Goal: Find specific page/section: Find specific page/section

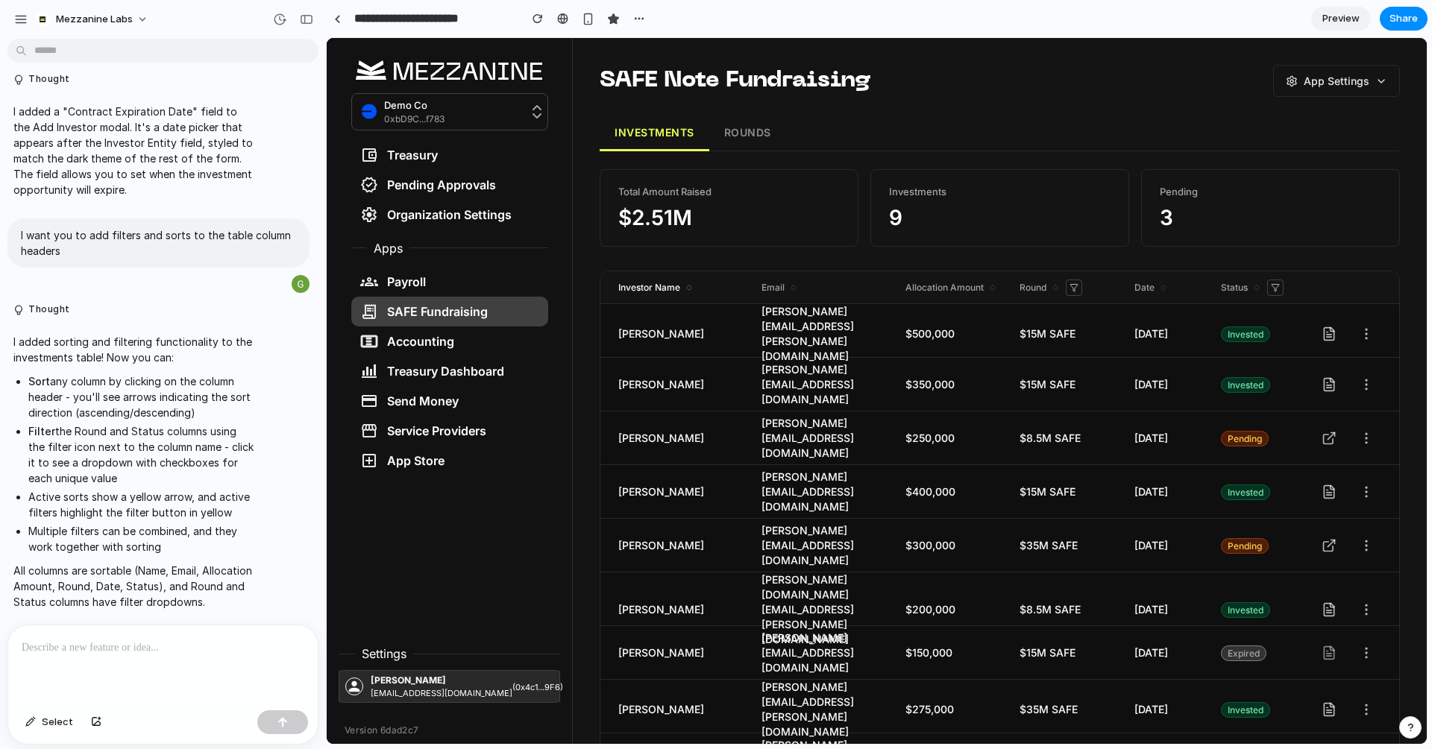
click at [690, 286] on icon at bounding box center [689, 289] width 9 height 9
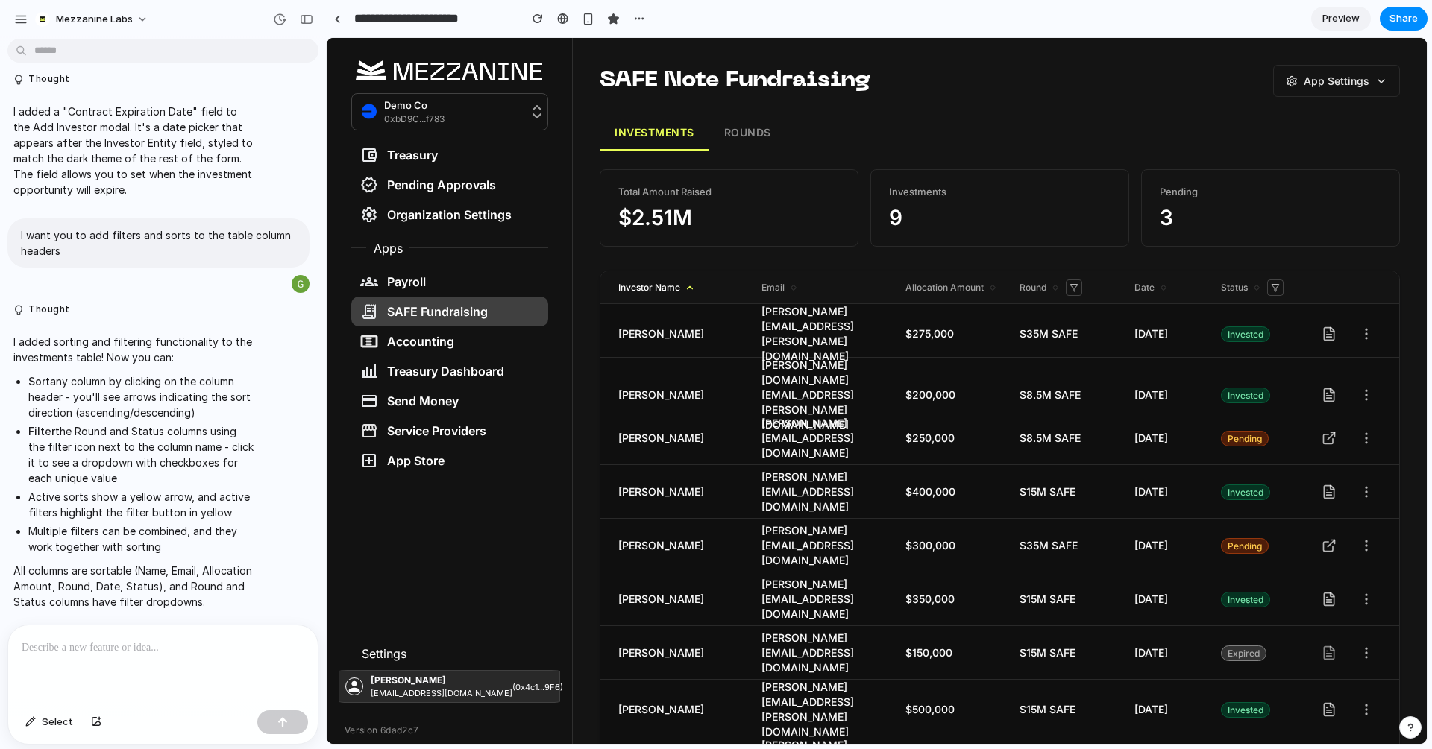
click at [690, 286] on icon at bounding box center [690, 288] width 10 height 10
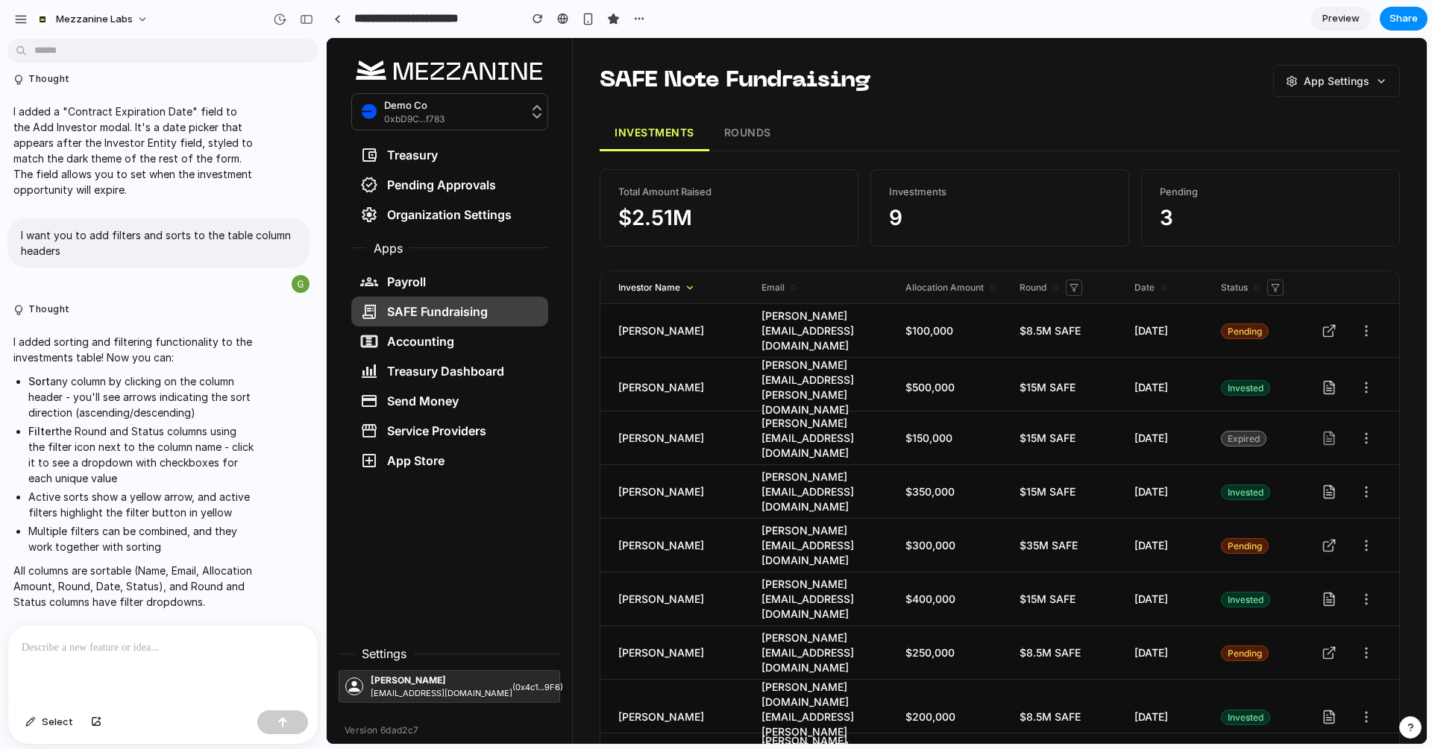
click at [690, 286] on icon at bounding box center [690, 288] width 10 height 10
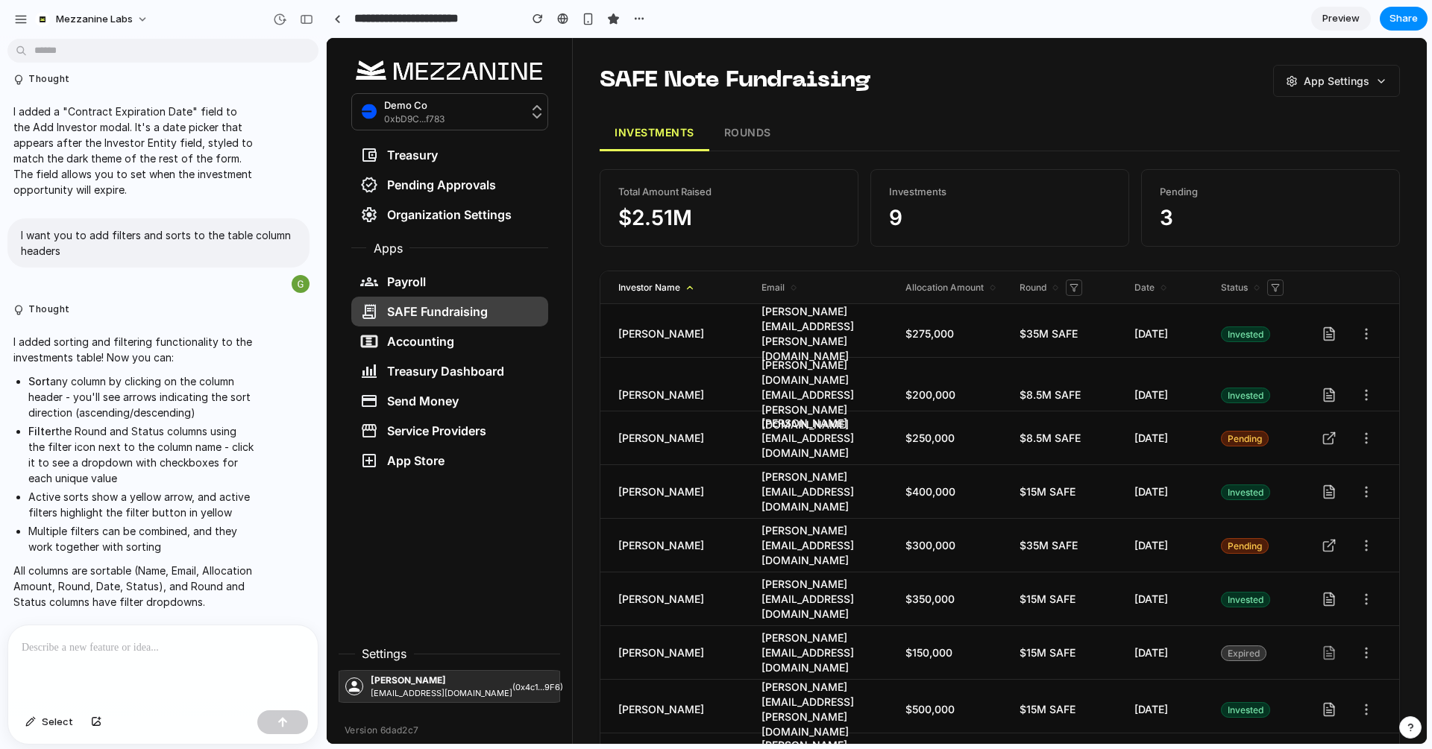
click at [690, 286] on icon at bounding box center [690, 288] width 10 height 10
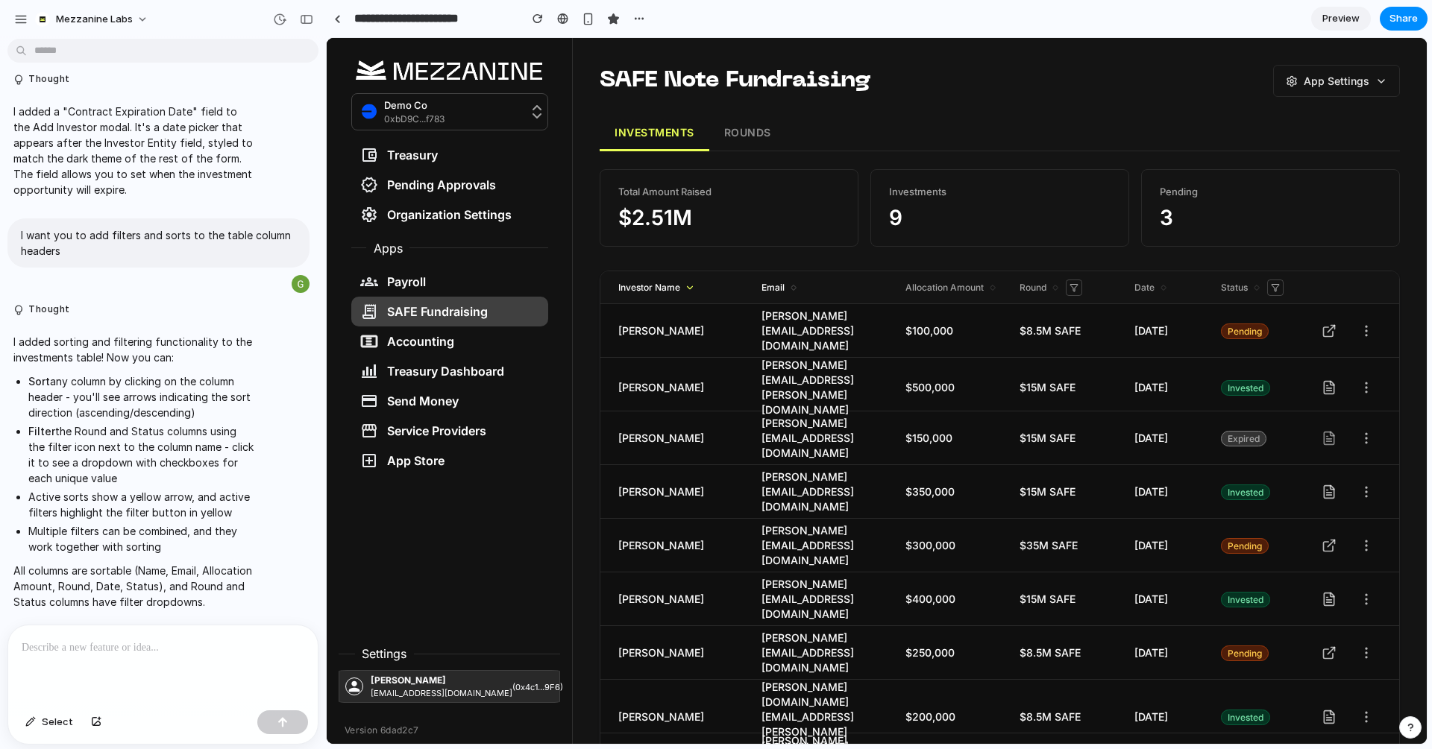
click at [802, 284] on span "Email" at bounding box center [832, 287] width 143 height 13
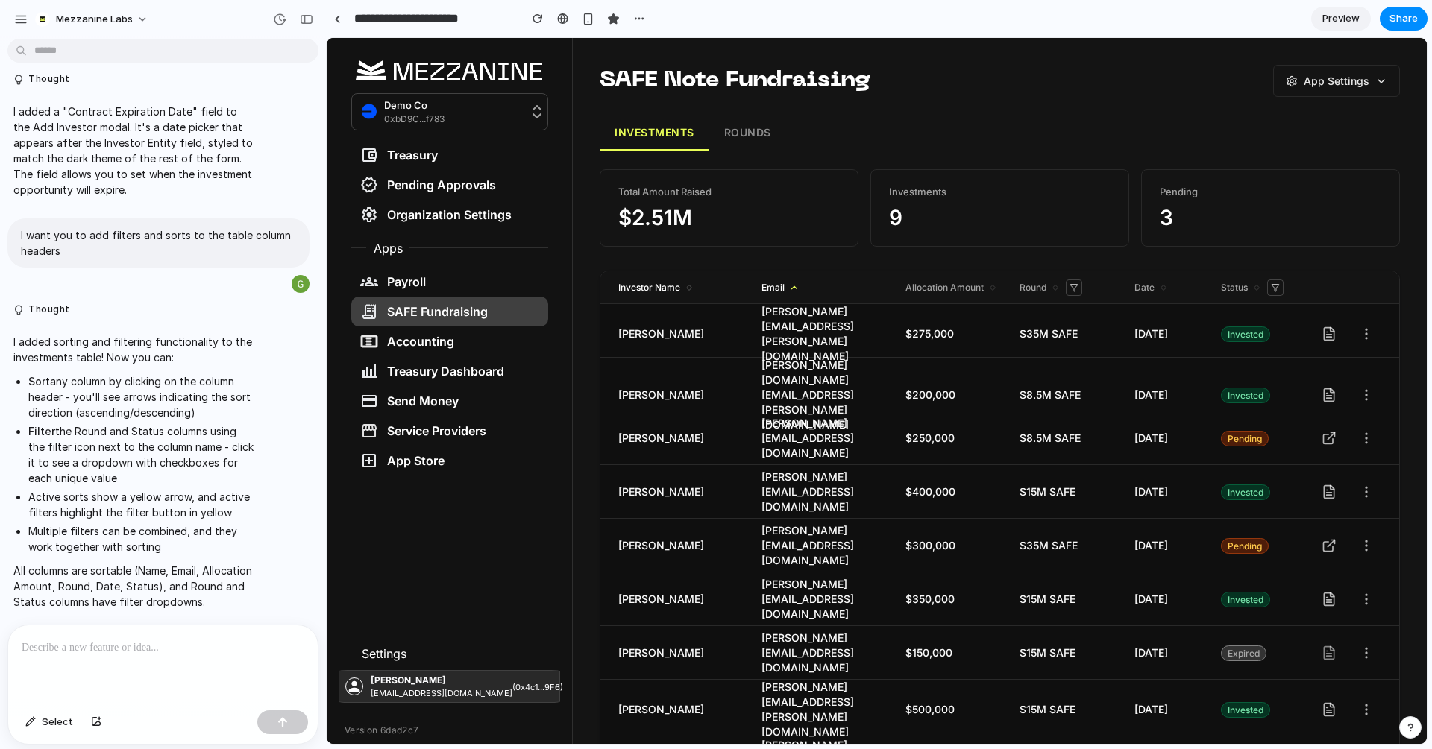
click at [802, 284] on span "Email" at bounding box center [832, 287] width 143 height 13
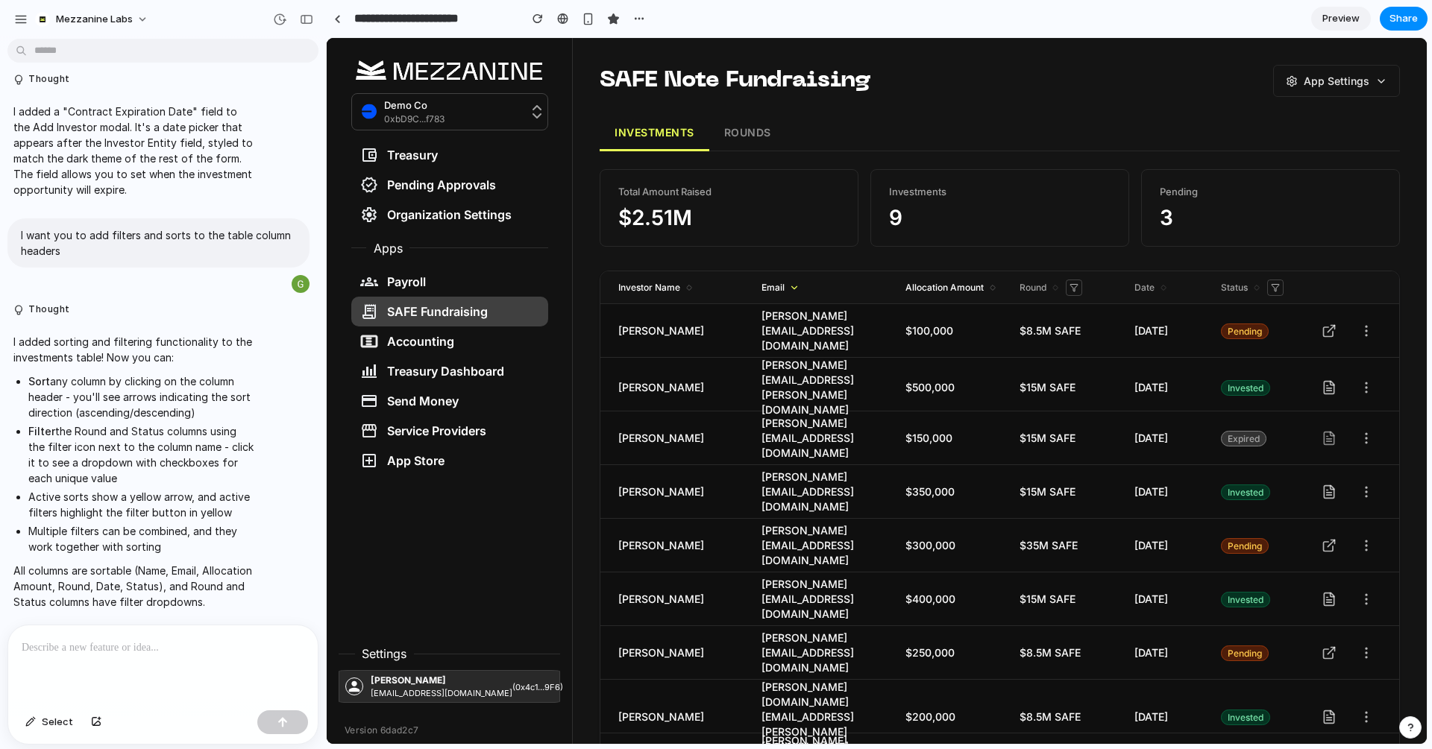
click at [992, 285] on icon at bounding box center [992, 289] width 9 height 9
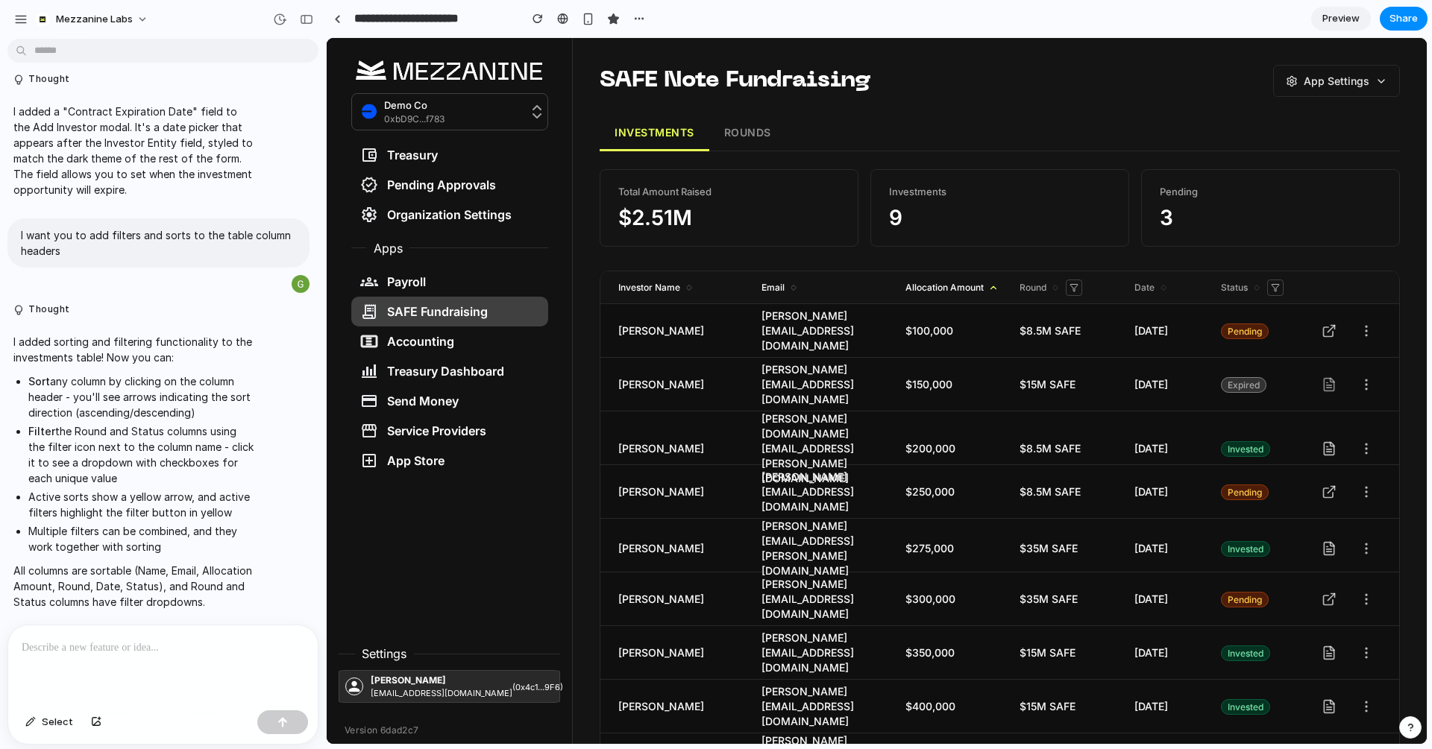
click at [992, 286] on icon at bounding box center [992, 287] width 5 height 3
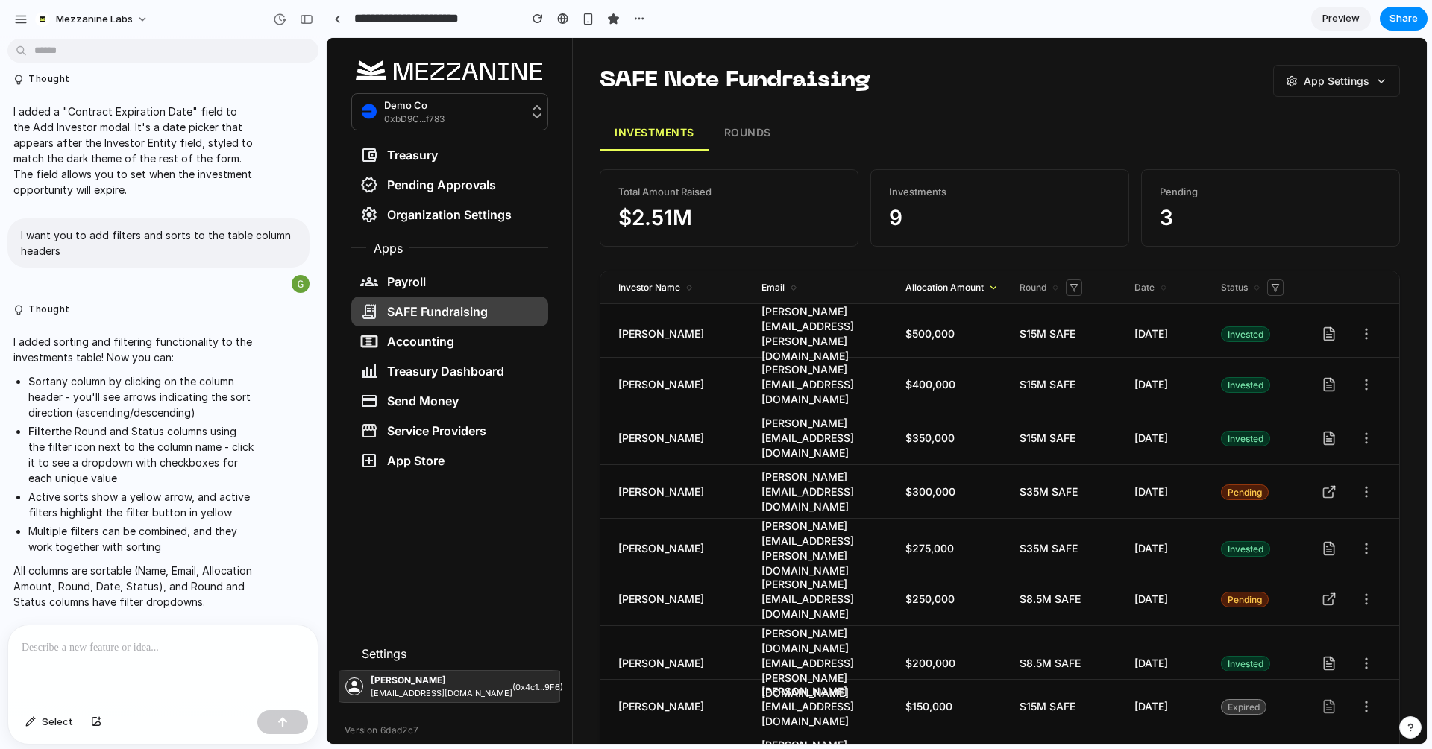
click at [992, 285] on icon at bounding box center [993, 288] width 10 height 10
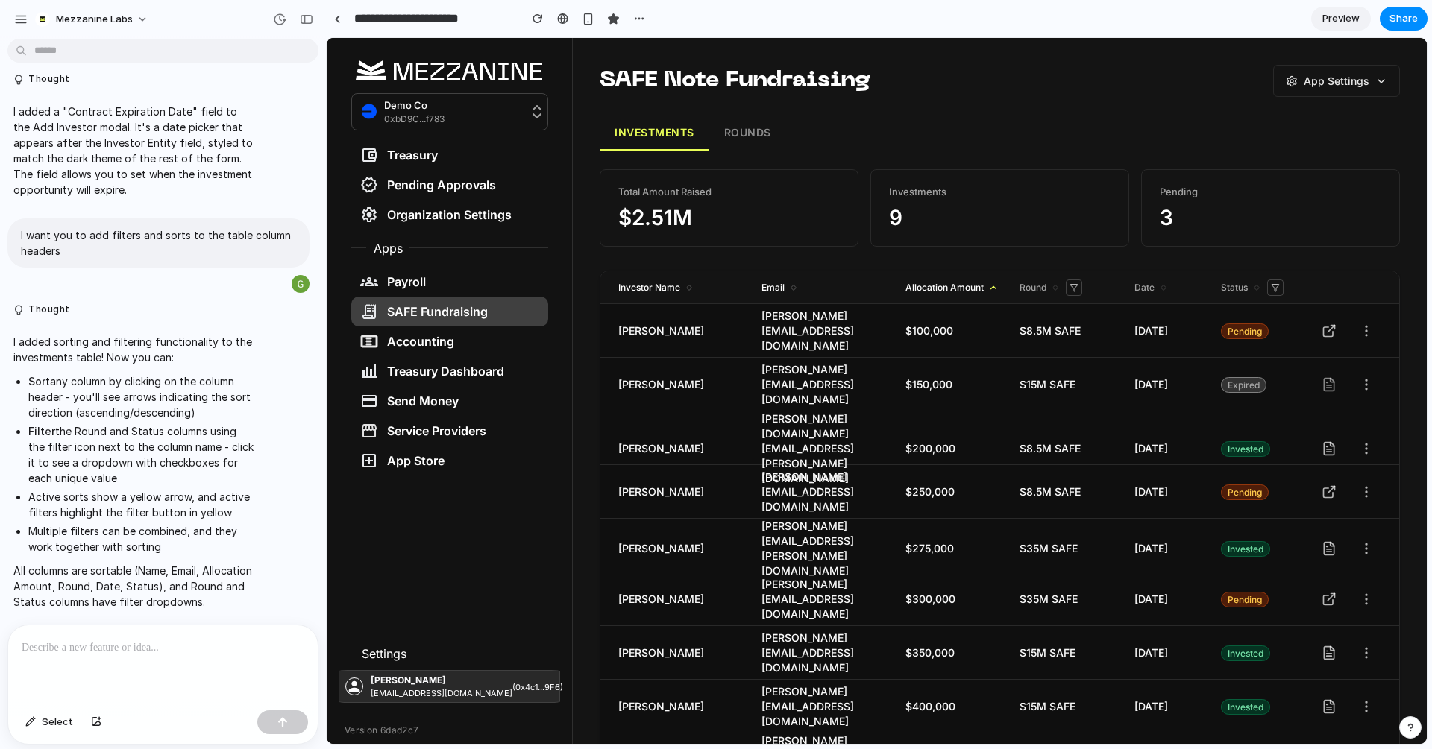
click at [992, 285] on icon at bounding box center [993, 288] width 10 height 10
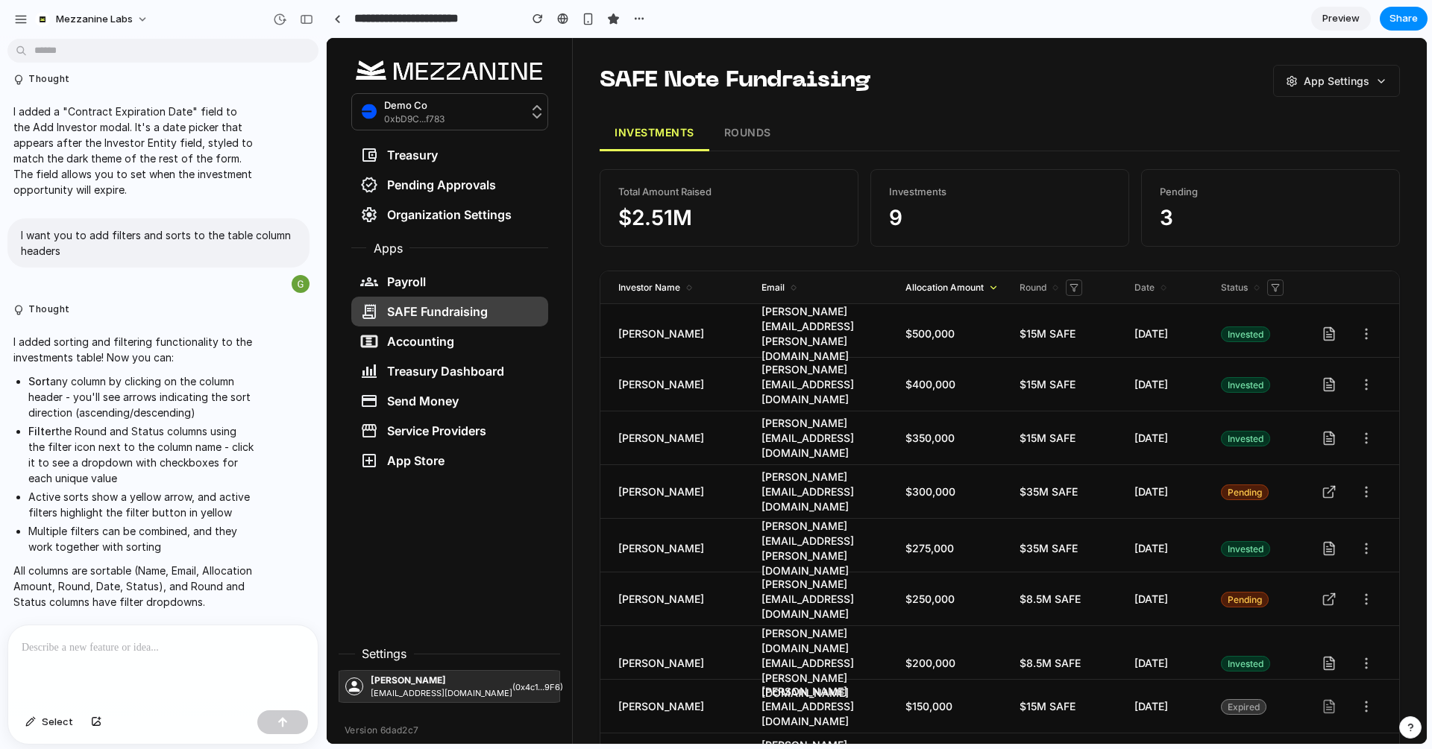
click at [993, 286] on icon at bounding box center [992, 287] width 5 height 3
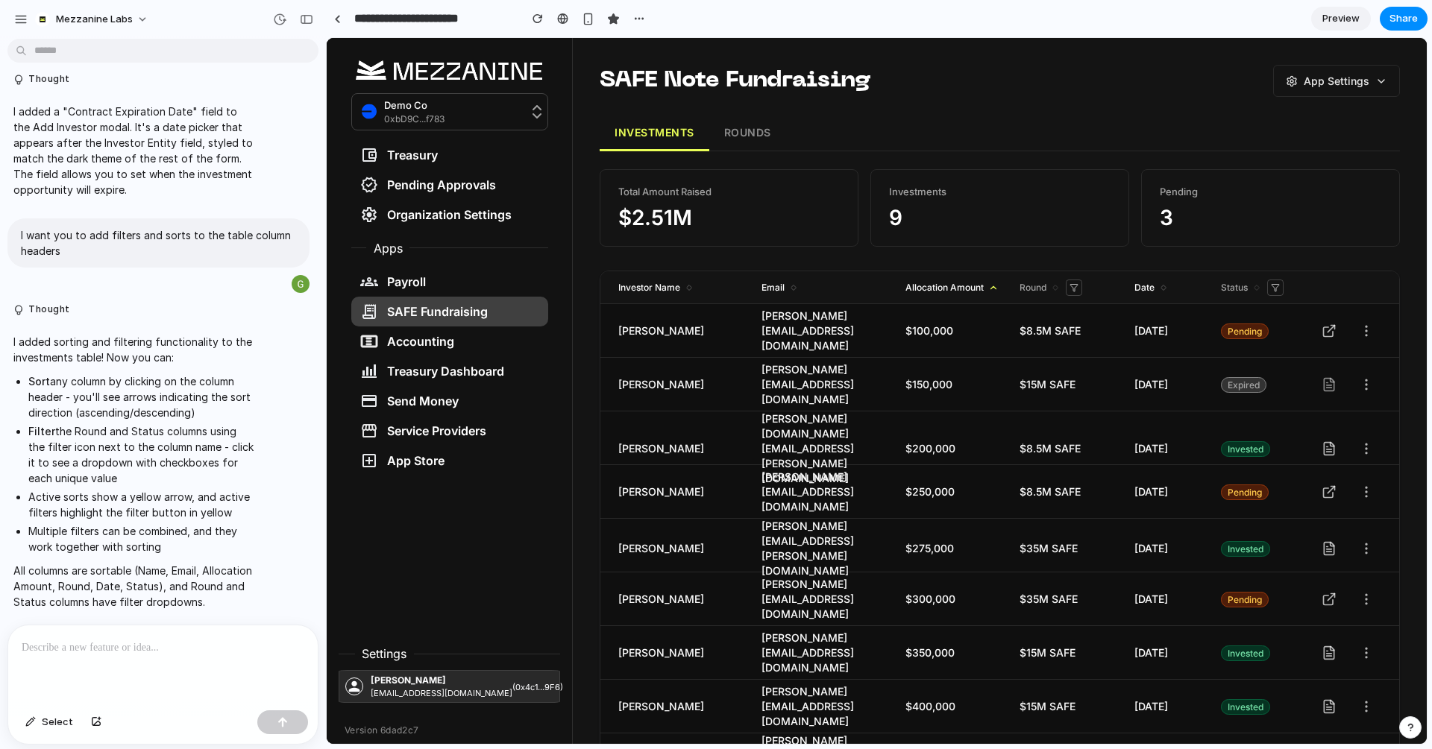
click at [1157, 281] on span "Date" at bounding box center [1177, 287] width 86 height 13
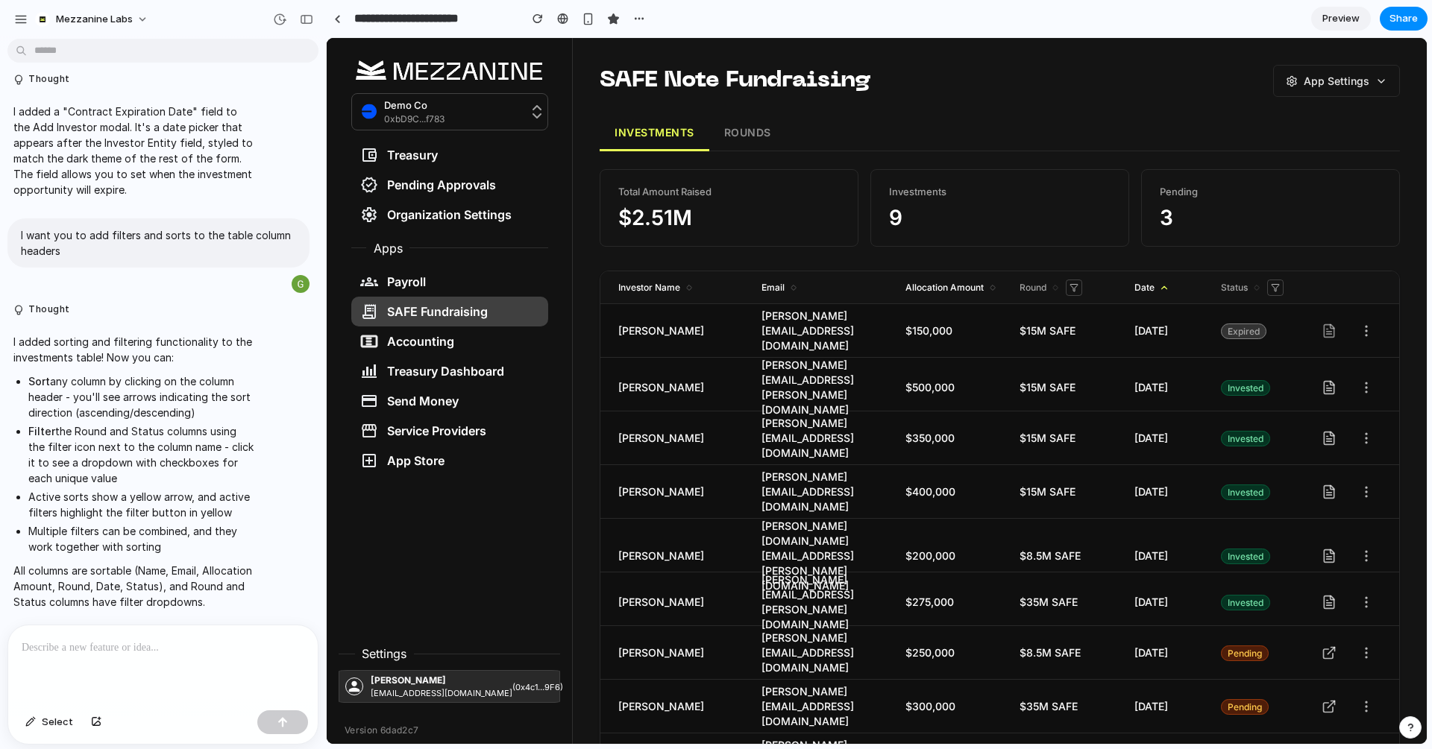
click at [1157, 281] on span "Date" at bounding box center [1177, 287] width 86 height 13
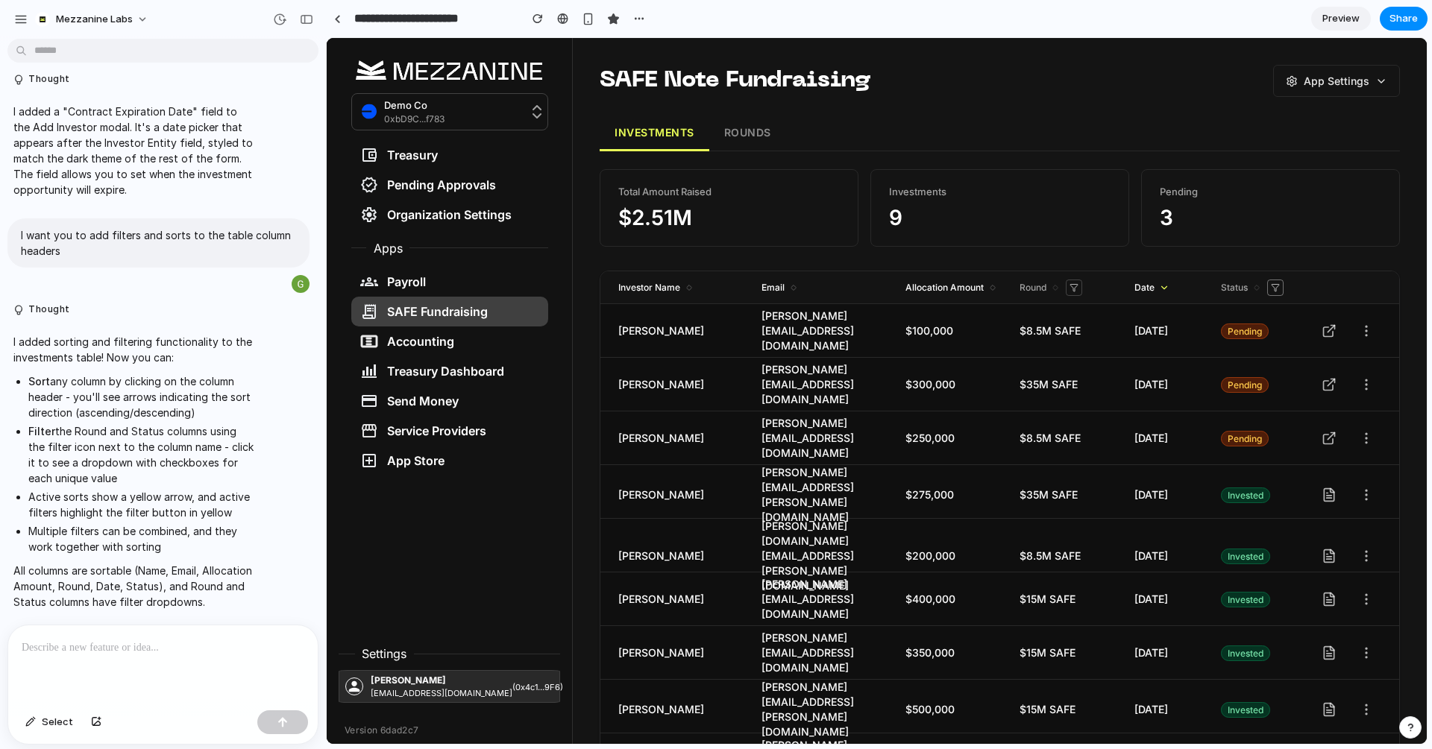
click at [1273, 287] on icon at bounding box center [1275, 287] width 9 height 9
click at [1273, 287] on div at bounding box center [877, 391] width 1100 height 706
click at [1273, 287] on icon at bounding box center [1275, 287] width 9 height 9
click at [1326, 279] on div at bounding box center [877, 391] width 1100 height 706
click at [1371, 83] on button "App Settings" at bounding box center [1336, 80] width 125 height 31
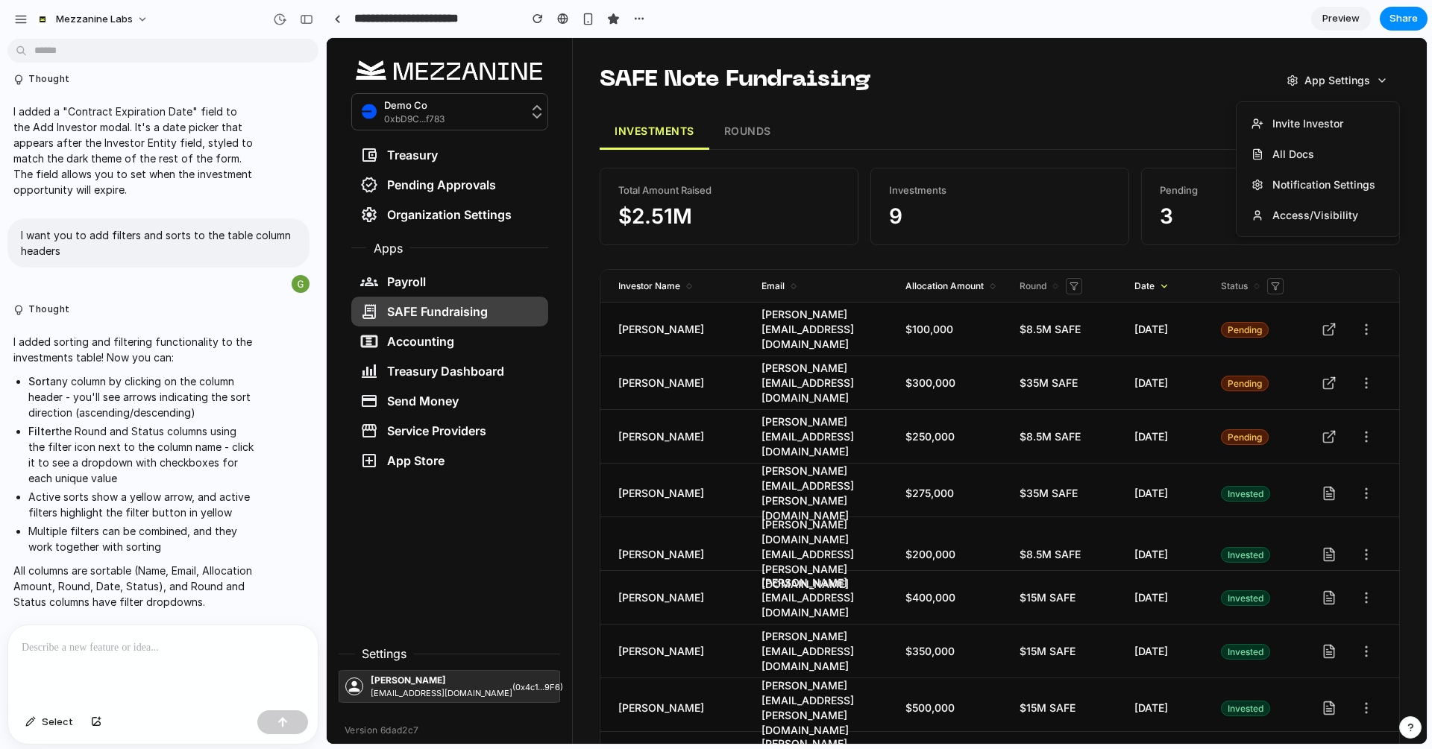
click at [1371, 83] on div at bounding box center [877, 391] width 1100 height 706
click at [1277, 290] on button at bounding box center [1275, 286] width 16 height 16
click at [1277, 290] on div at bounding box center [877, 391] width 1100 height 706
click at [1277, 290] on button at bounding box center [1275, 286] width 16 height 16
click at [1277, 290] on div at bounding box center [877, 391] width 1100 height 706
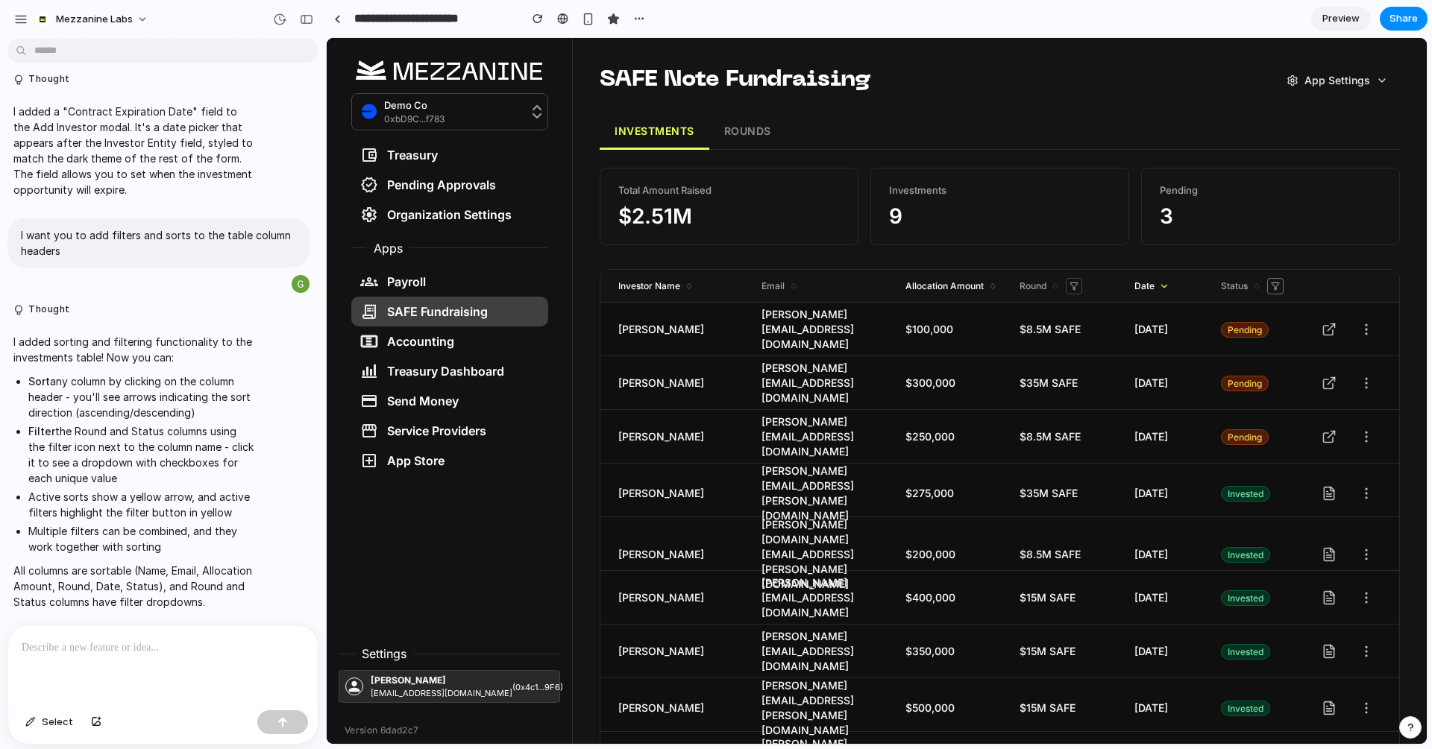
click at [1277, 290] on button at bounding box center [1275, 286] width 16 height 16
click at [1243, 323] on div at bounding box center [1242, 320] width 12 height 12
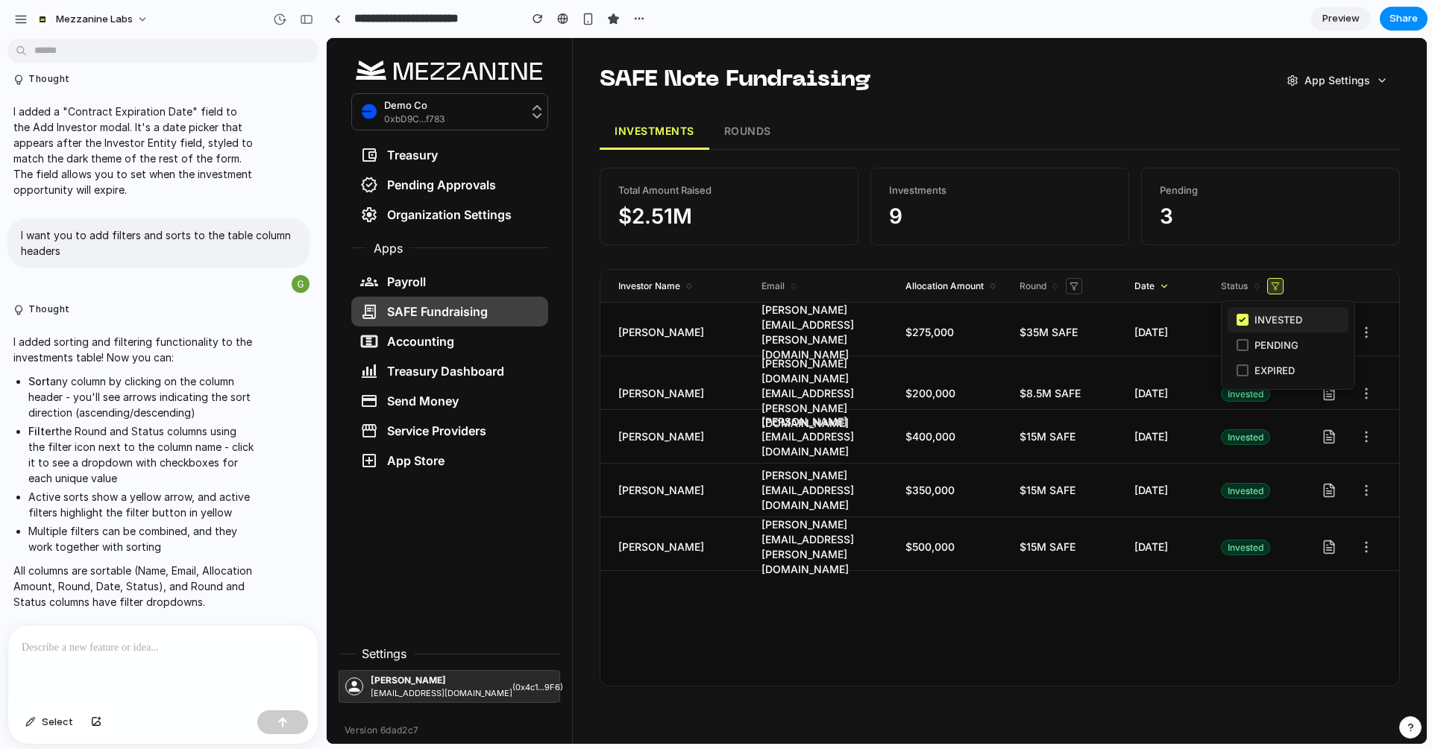
click at [1243, 323] on span "✓" at bounding box center [1242, 319] width 8 height 13
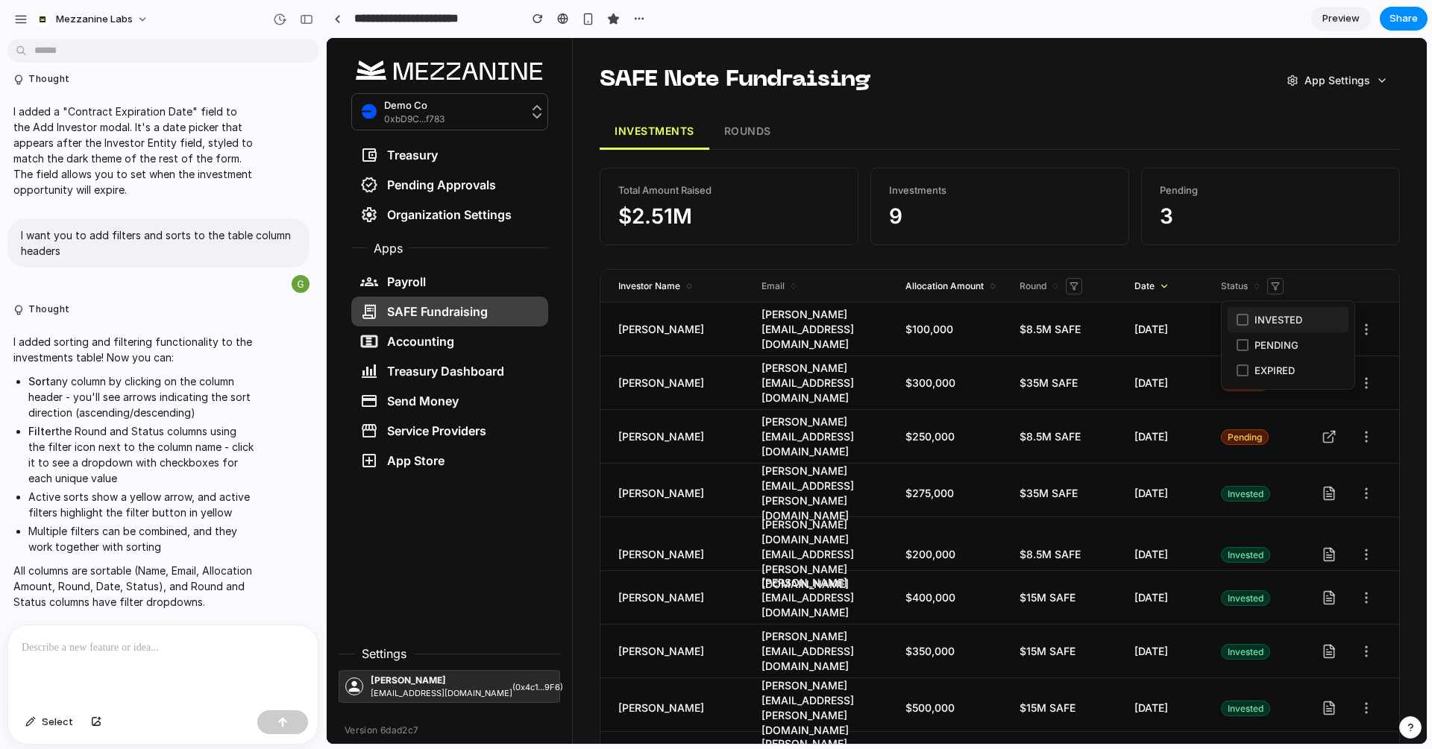
click at [1242, 318] on div at bounding box center [1242, 320] width 12 height 12
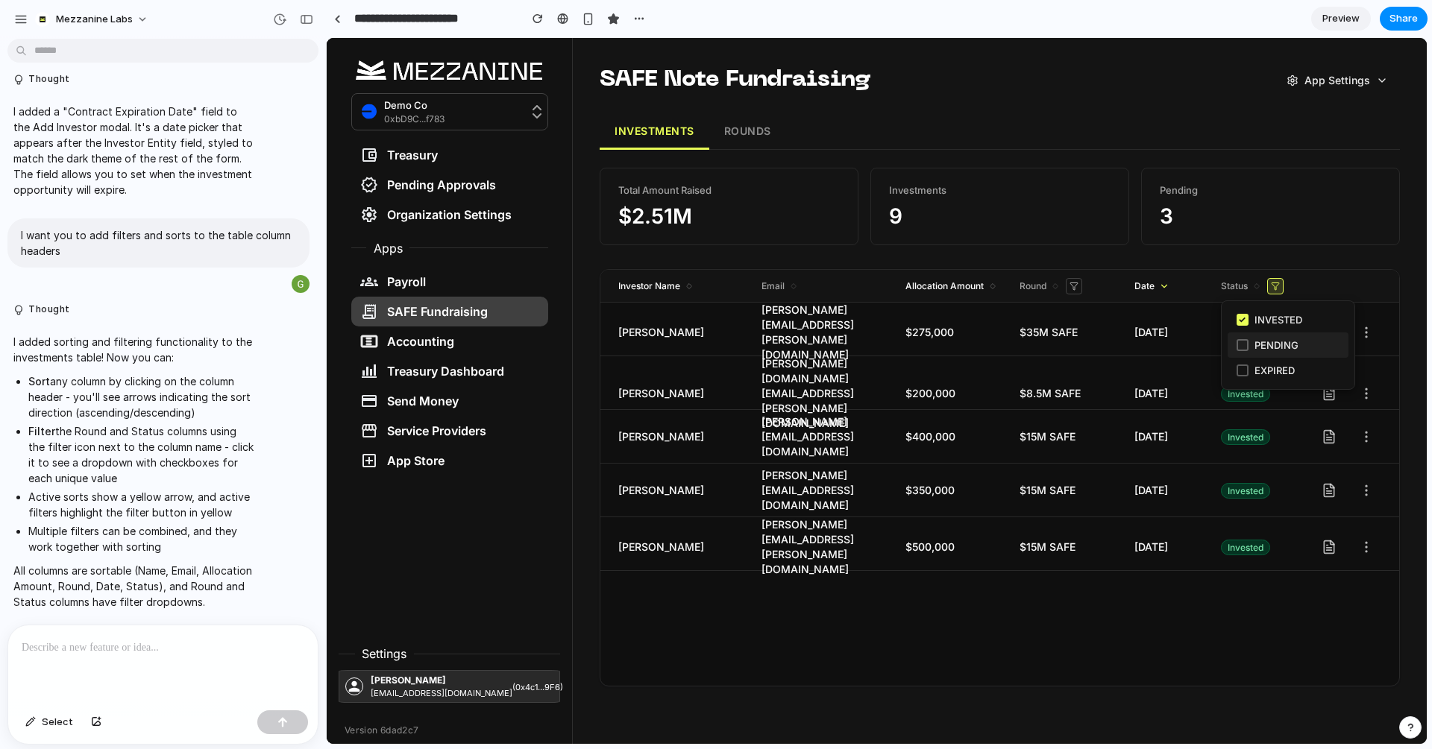
click at [1243, 339] on div at bounding box center [1242, 345] width 12 height 12
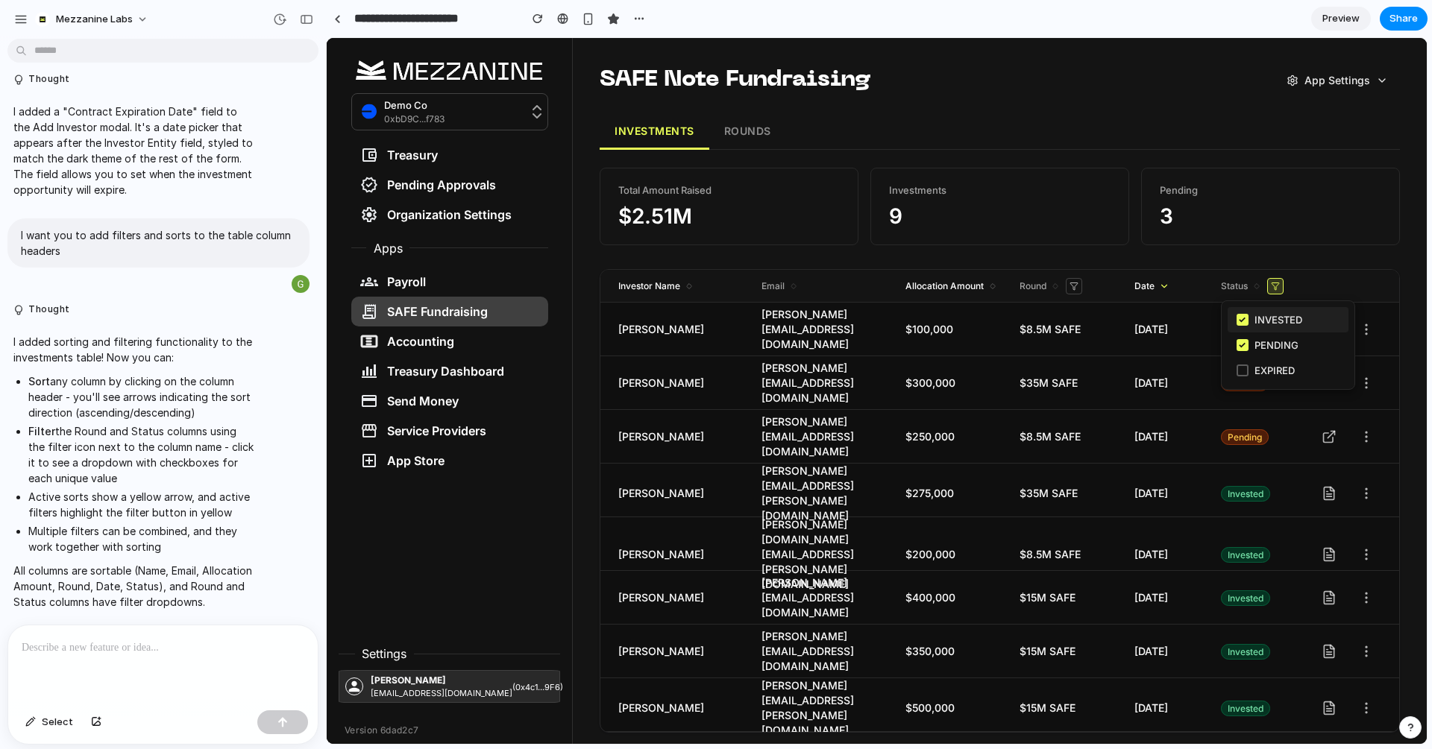
click at [1239, 318] on span "✓" at bounding box center [1242, 319] width 8 height 13
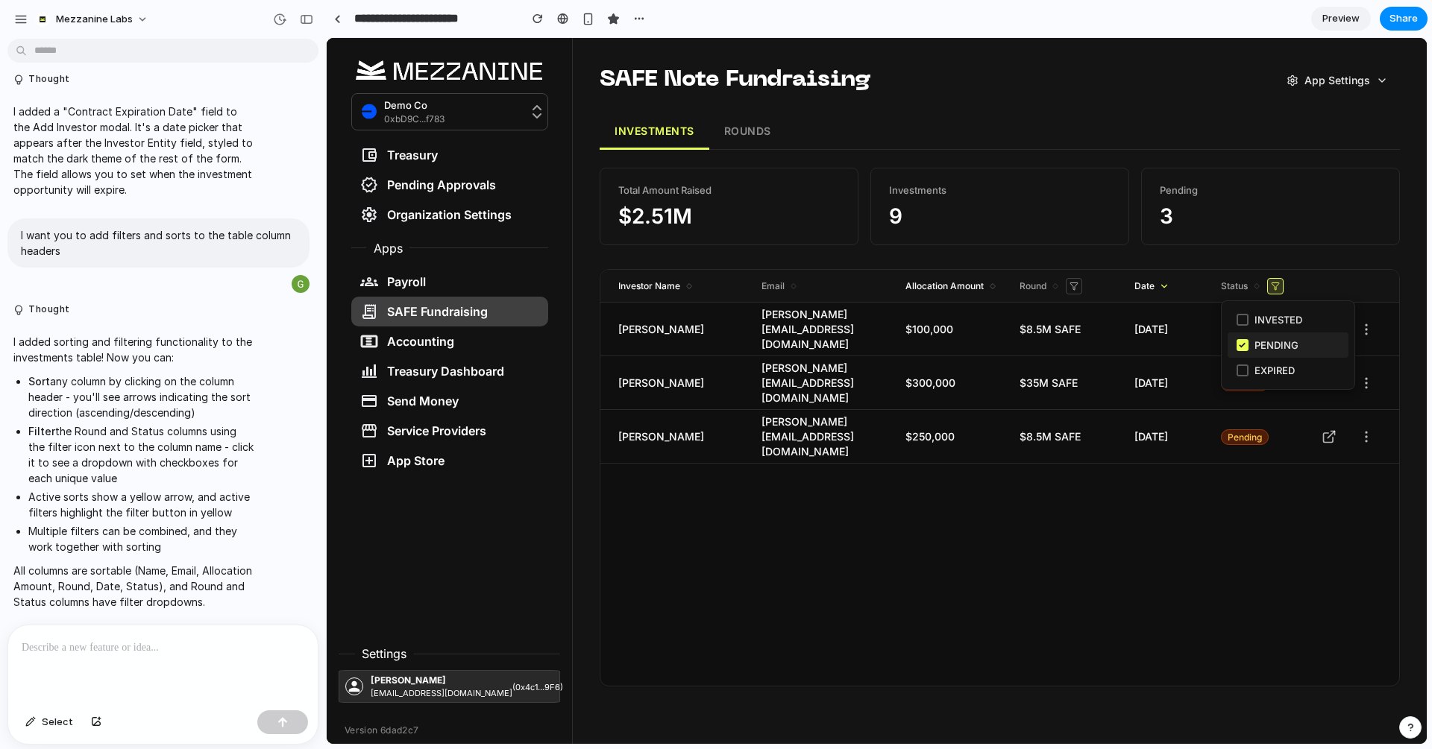
click at [1241, 339] on span "✓" at bounding box center [1242, 345] width 8 height 13
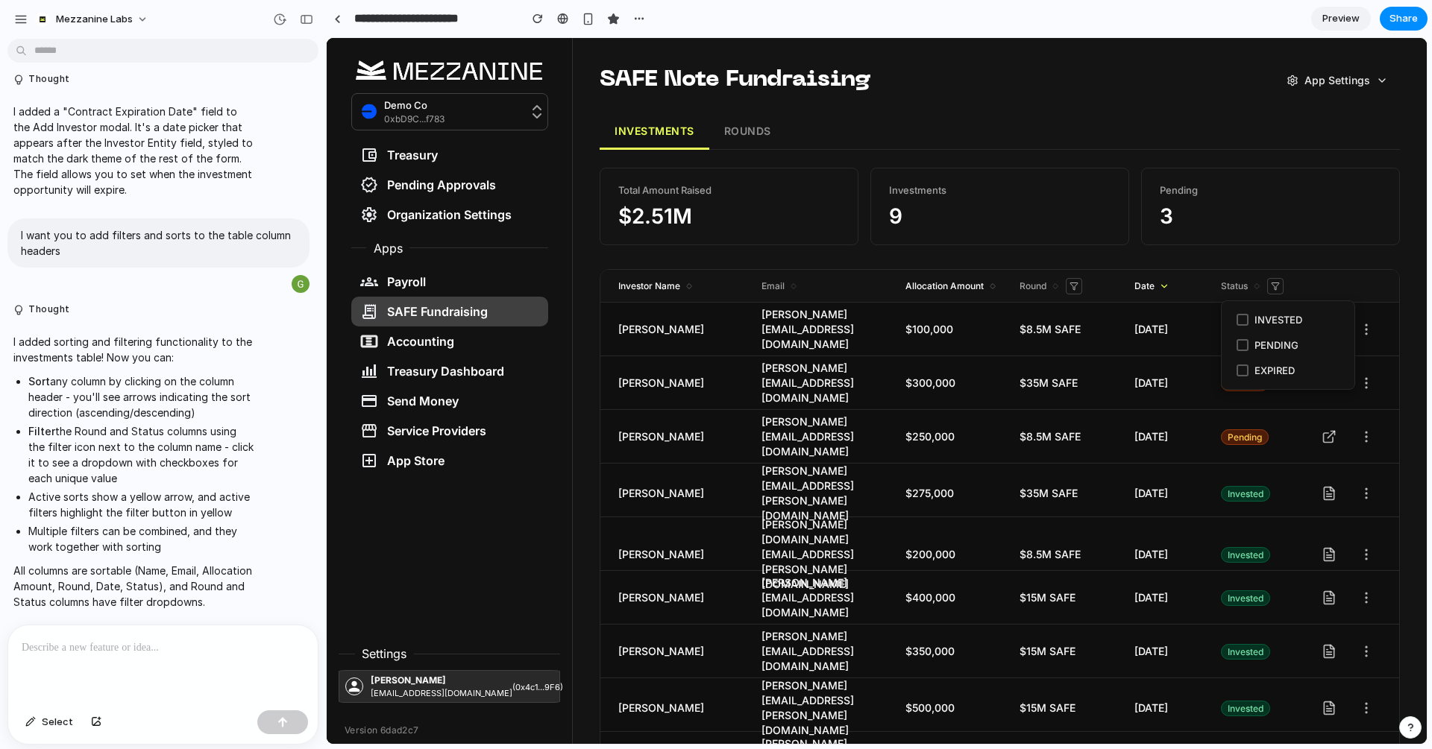
click at [1298, 270] on div at bounding box center [877, 391] width 1100 height 706
click at [1298, 89] on button "App Settings" at bounding box center [1336, 80] width 125 height 31
click at [1134, 116] on div at bounding box center [877, 391] width 1100 height 706
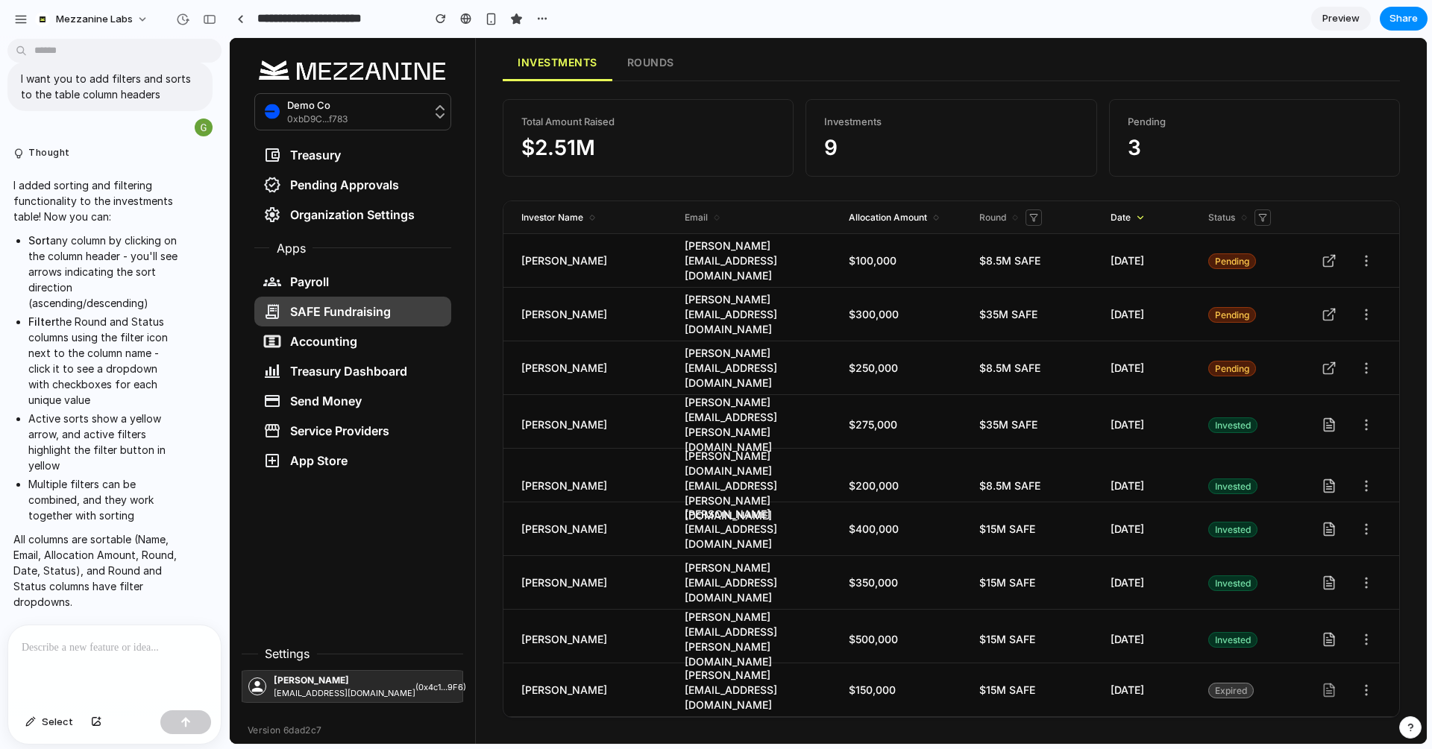
scroll to position [7161, 0]
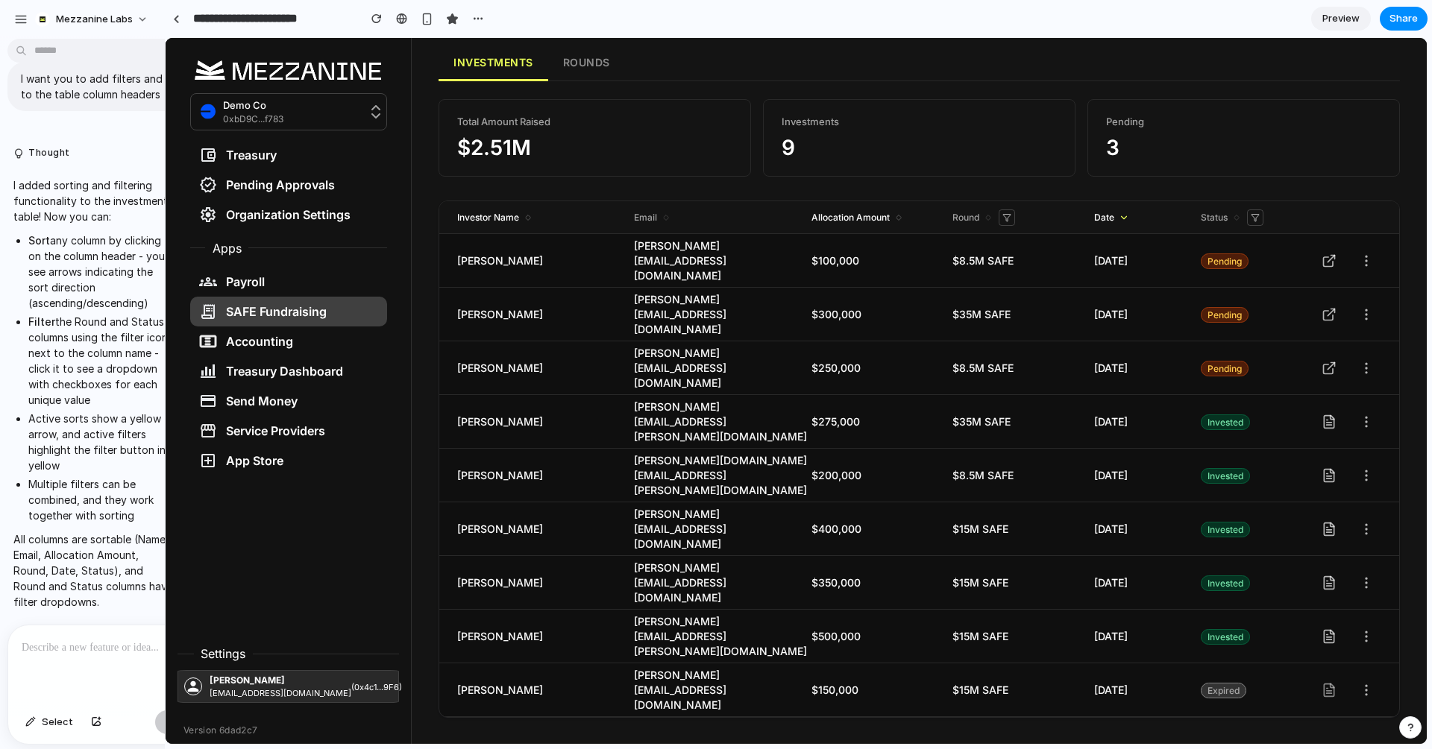
drag, startPoint x: 324, startPoint y: 267, endPoint x: 165, endPoint y: 275, distance: 159.8
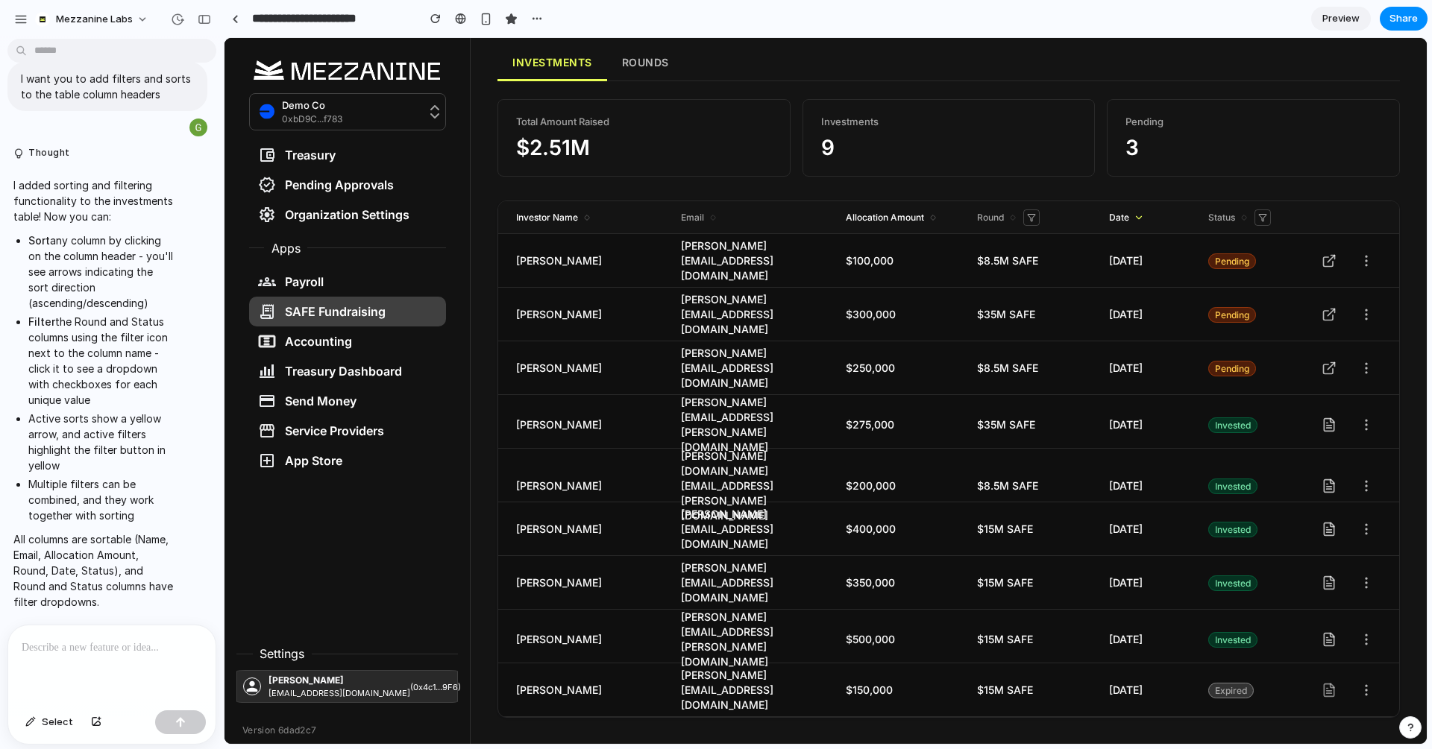
click at [644, 62] on button "ROUNDS" at bounding box center [645, 63] width 77 height 36
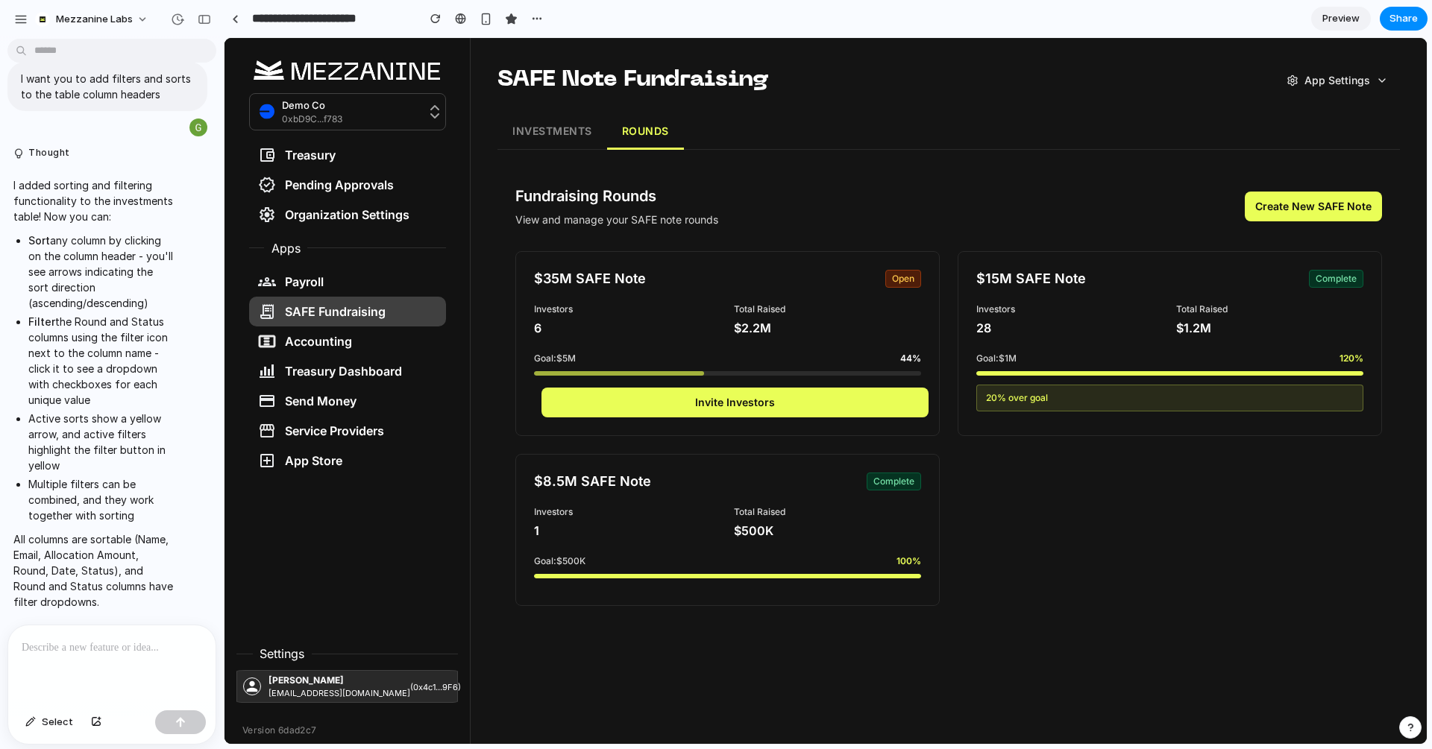
scroll to position [0, 0]
click at [547, 133] on button "INVESTMENTS" at bounding box center [552, 132] width 110 height 36
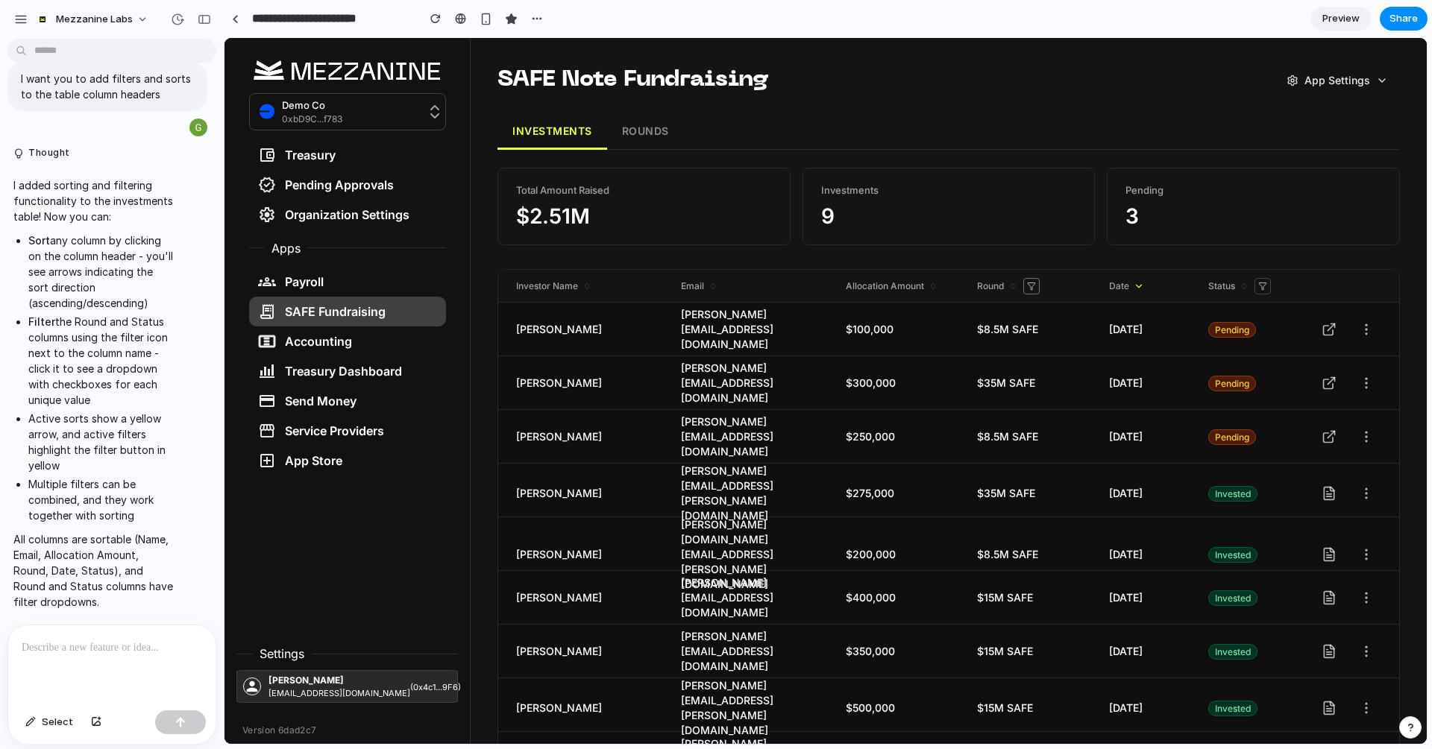
click at [1032, 289] on icon at bounding box center [1031, 286] width 7 height 7
click at [1032, 289] on div at bounding box center [825, 391] width 1202 height 706
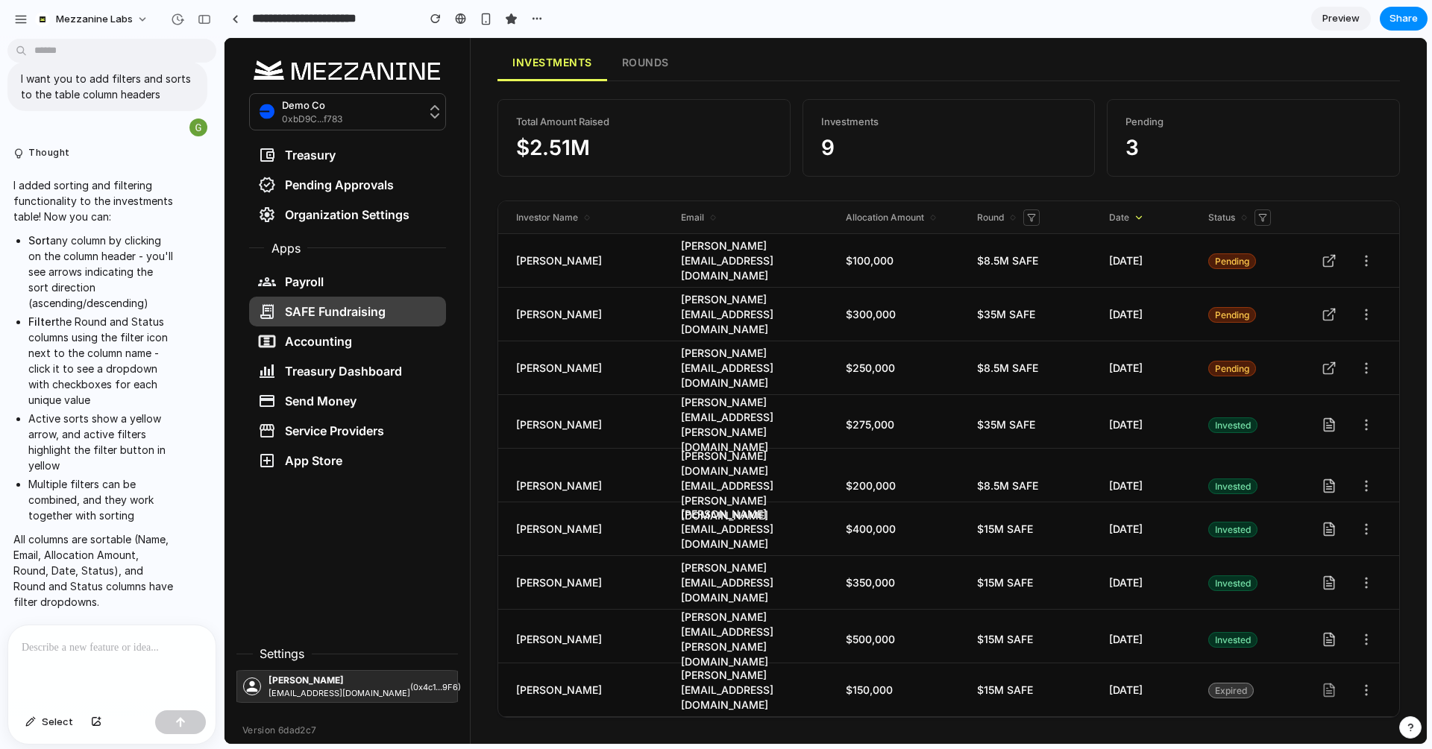
scroll to position [7364, 0]
click at [68, 649] on p at bounding box center [112, 648] width 180 height 18
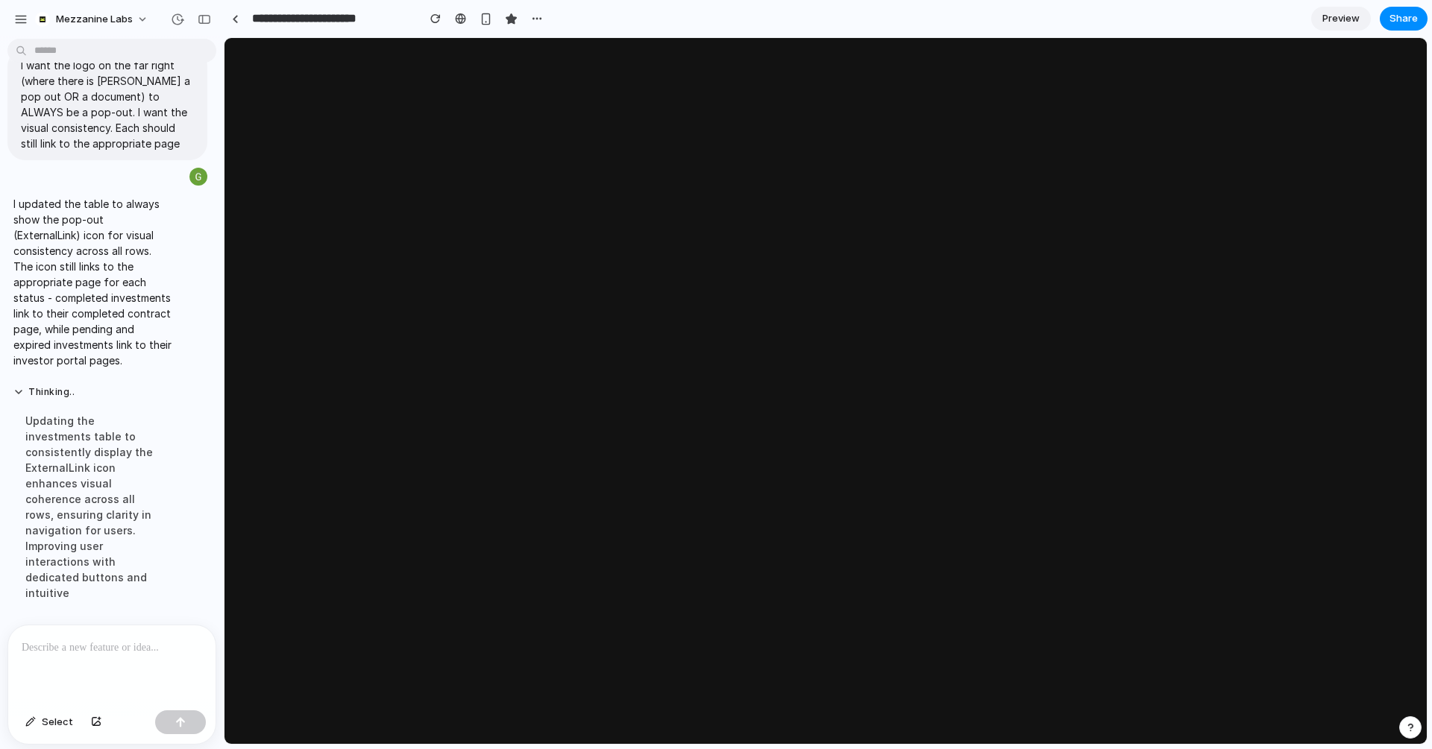
scroll to position [0, 0]
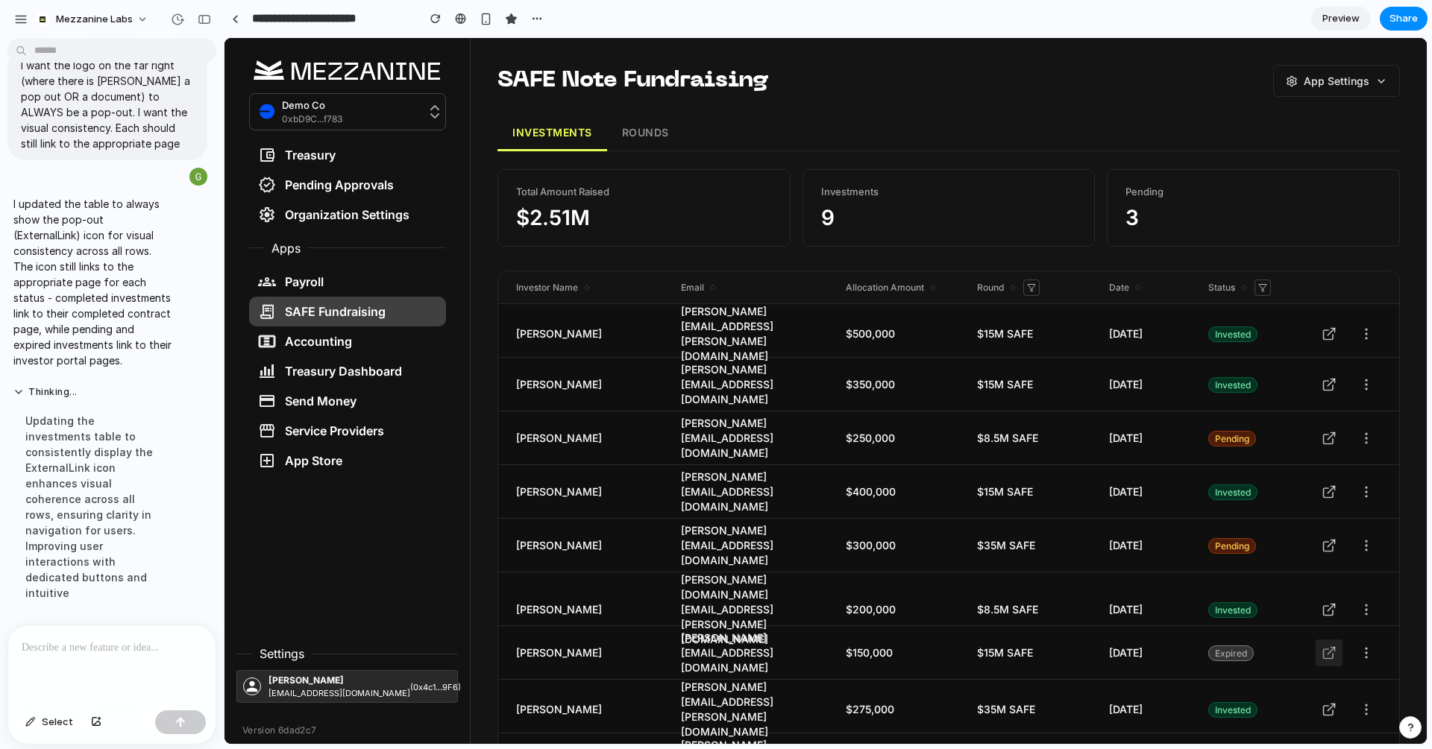
click at [1327, 649] on icon at bounding box center [1328, 653] width 15 height 15
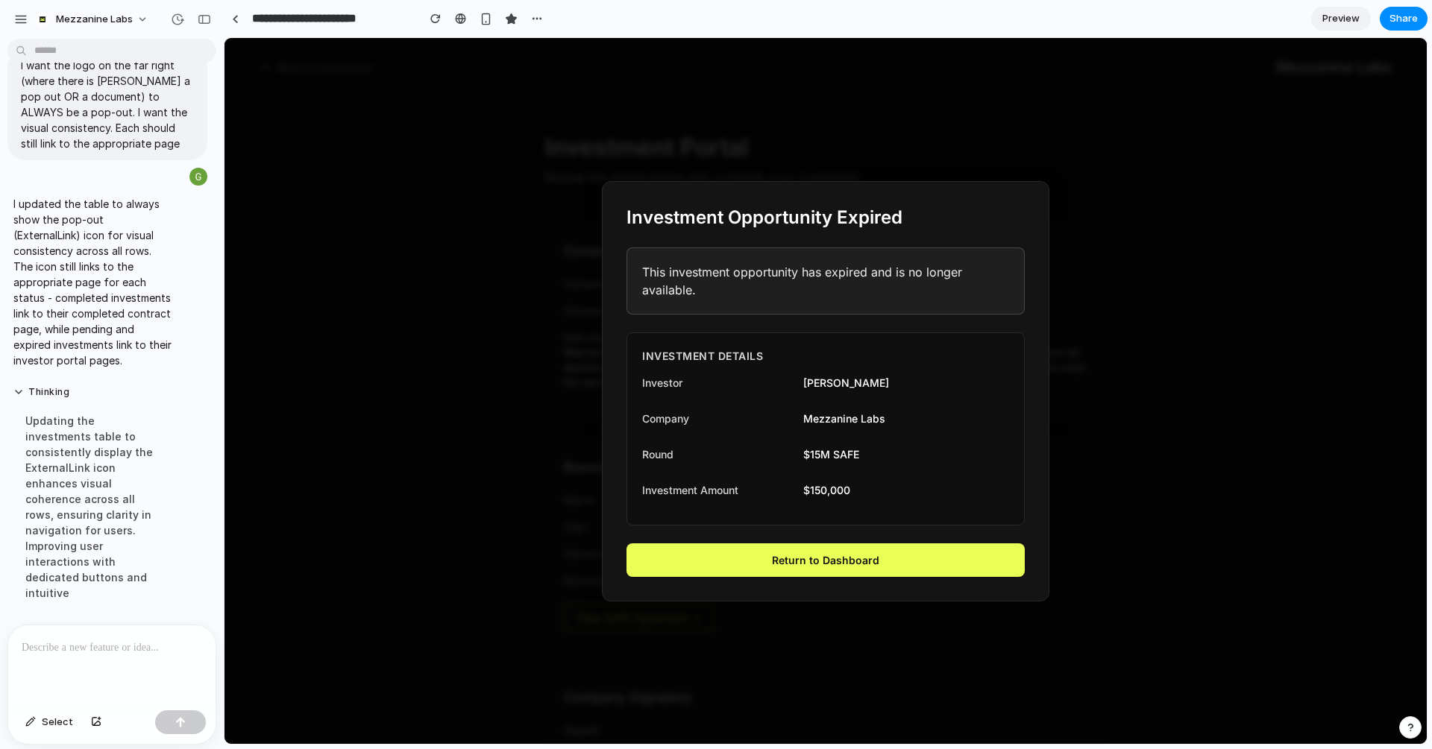
click at [1036, 650] on div at bounding box center [825, 391] width 1202 height 706
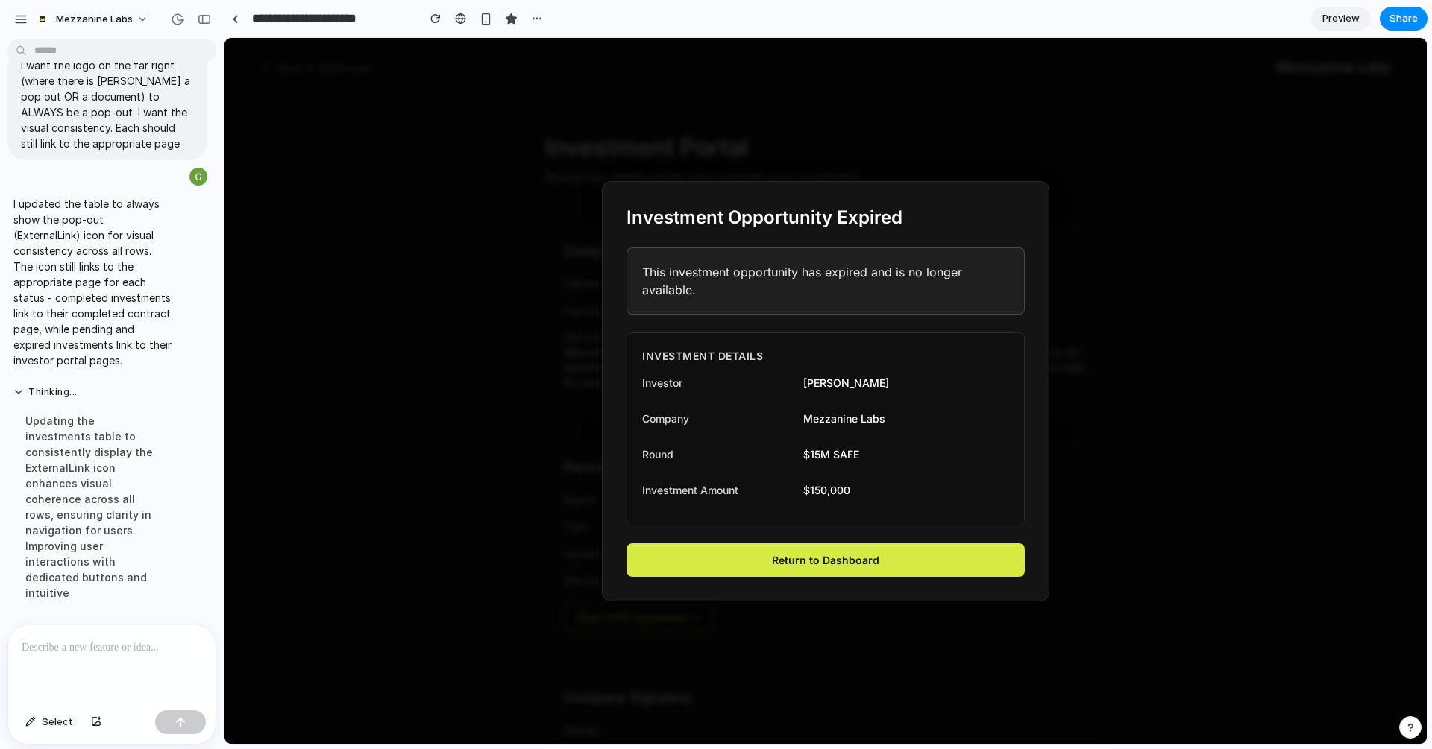
click at [896, 559] on link "Return to Dashboard" at bounding box center [825, 561] width 398 height 34
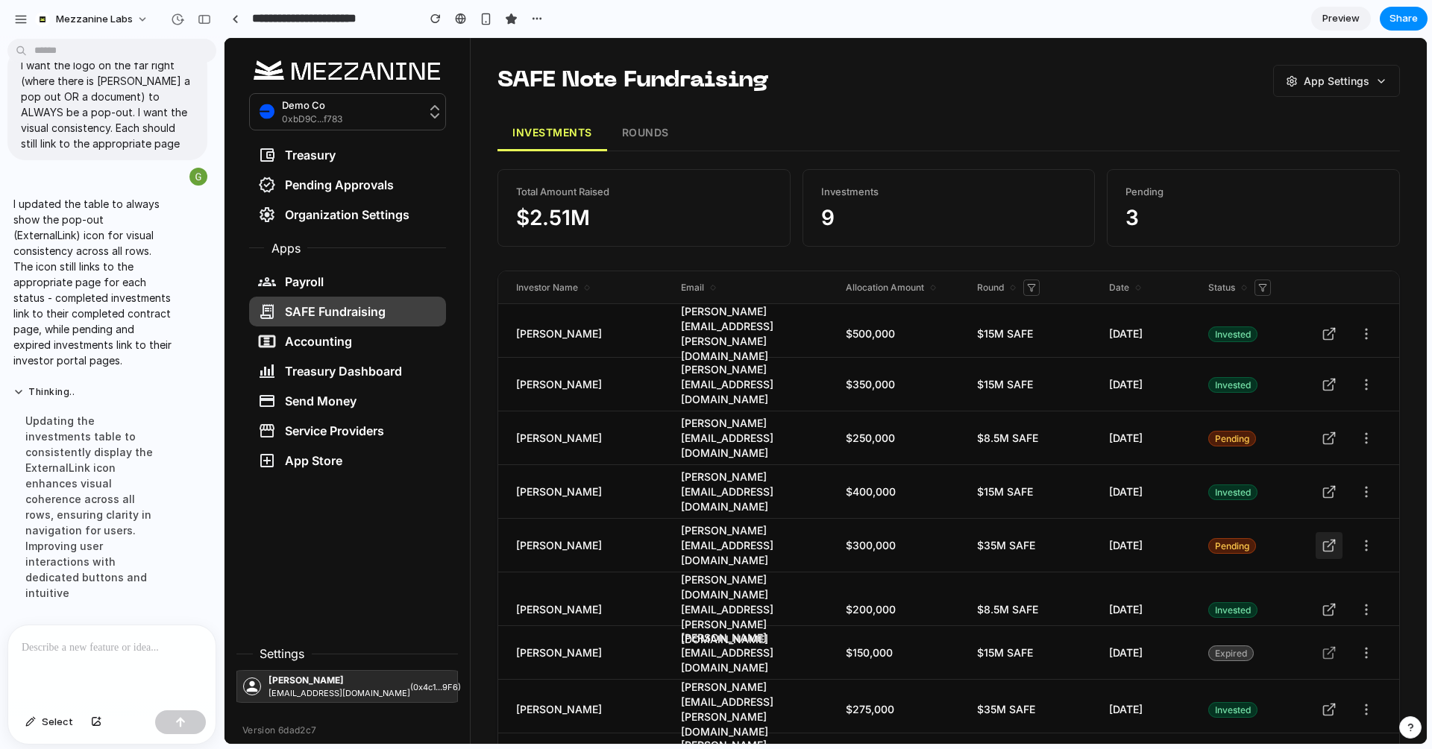
click at [1327, 541] on icon at bounding box center [1328, 545] width 15 height 15
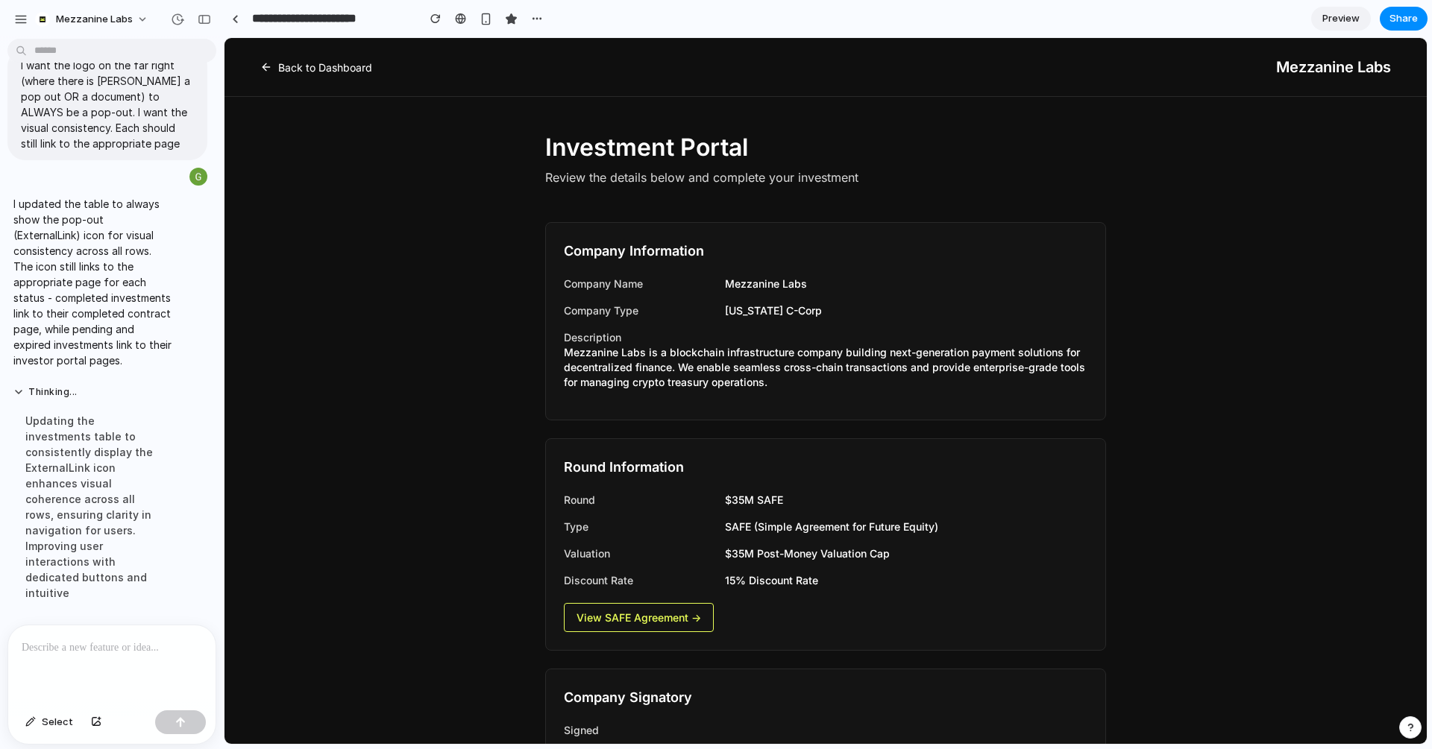
click at [271, 67] on icon at bounding box center [266, 67] width 12 height 12
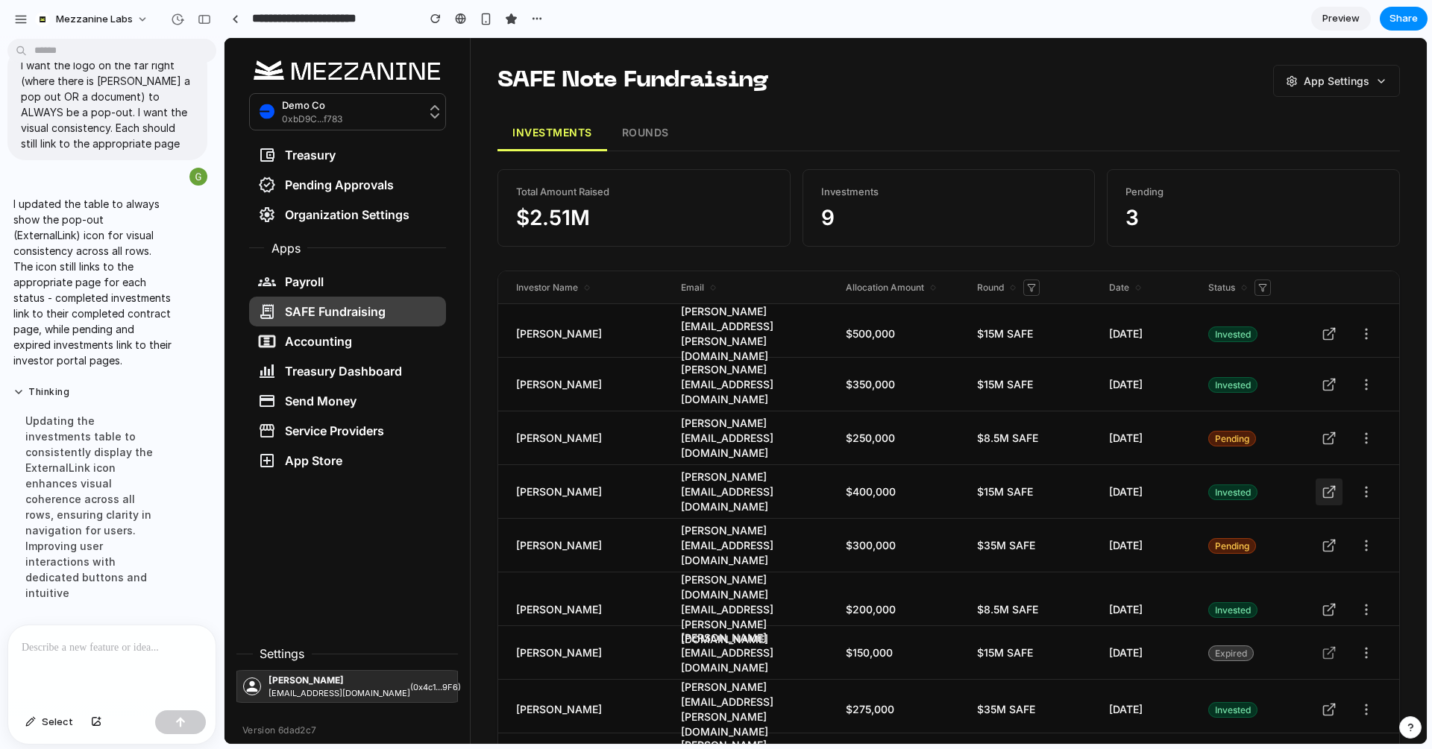
click at [1329, 488] on icon at bounding box center [1328, 492] width 15 height 15
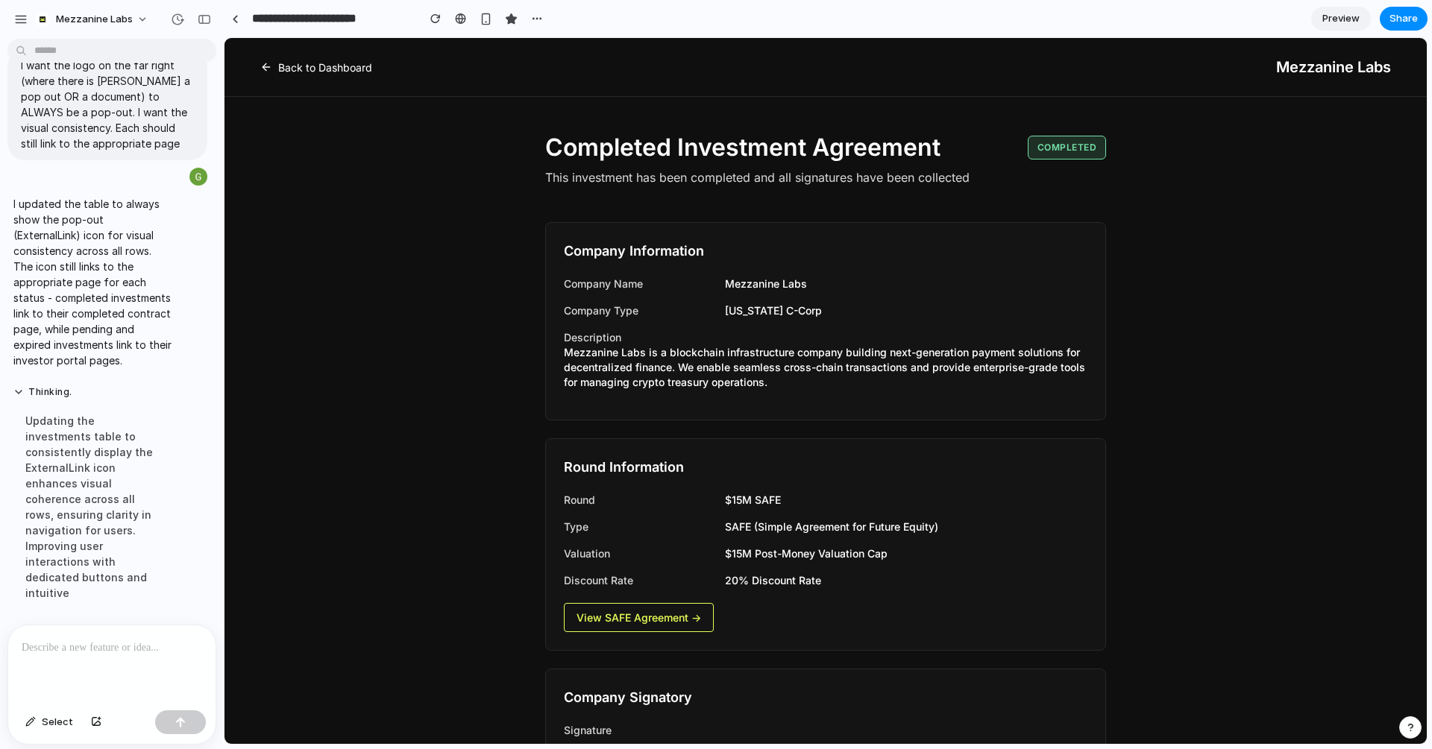
click at [277, 72] on link "Back to Dashboard" at bounding box center [316, 68] width 112 height 16
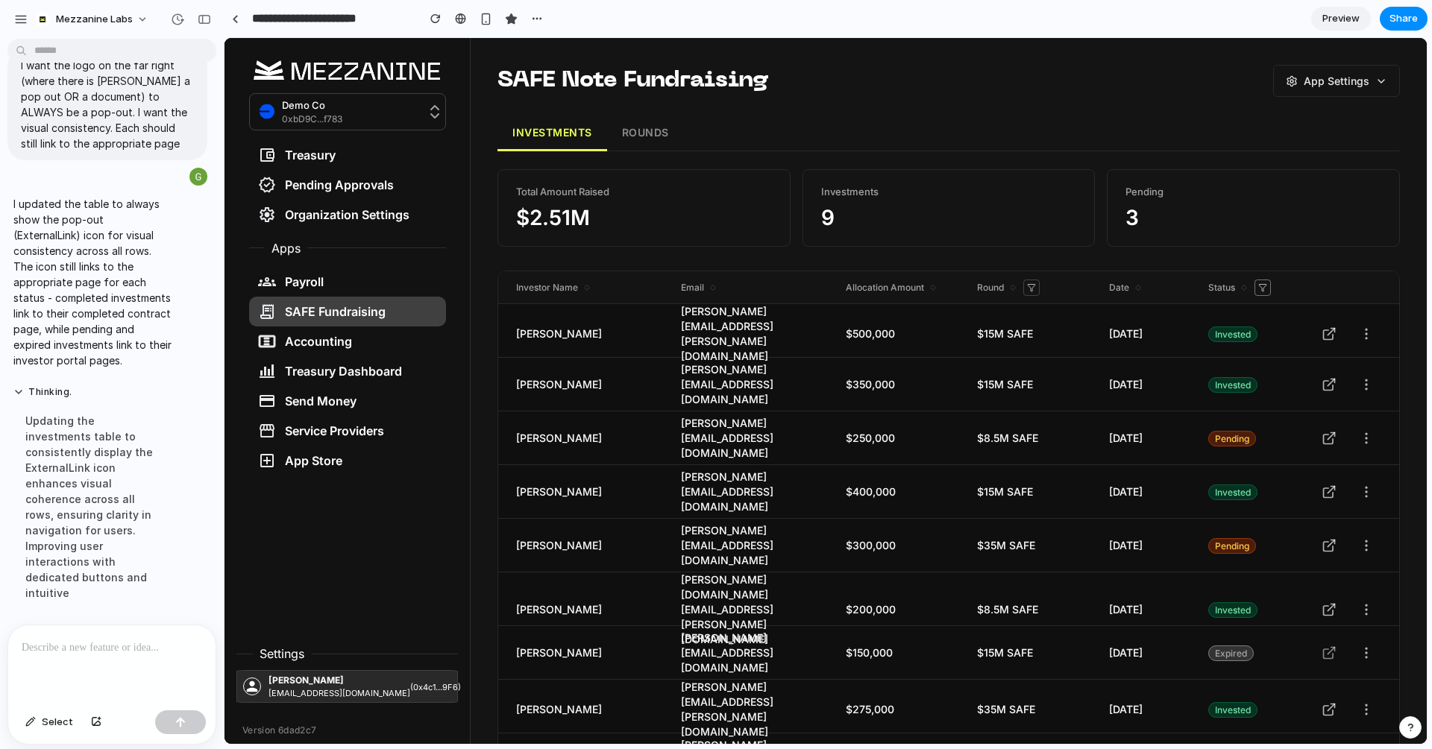
click at [1260, 289] on icon at bounding box center [1262, 287] width 9 height 9
click at [1260, 289] on div at bounding box center [825, 391] width 1202 height 706
click at [234, 16] on div at bounding box center [235, 19] width 7 height 8
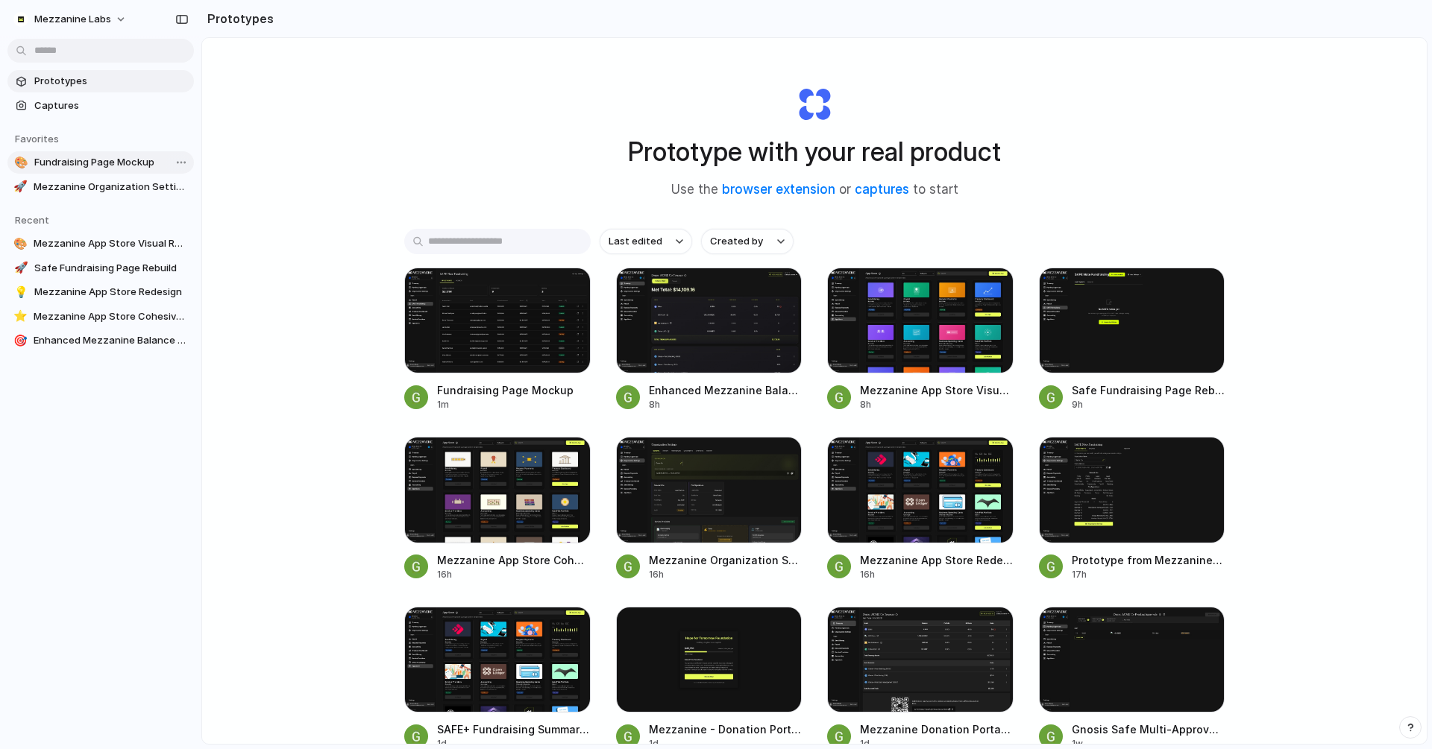
click at [107, 165] on span "Fundraising Page Mockup" at bounding box center [111, 162] width 154 height 15
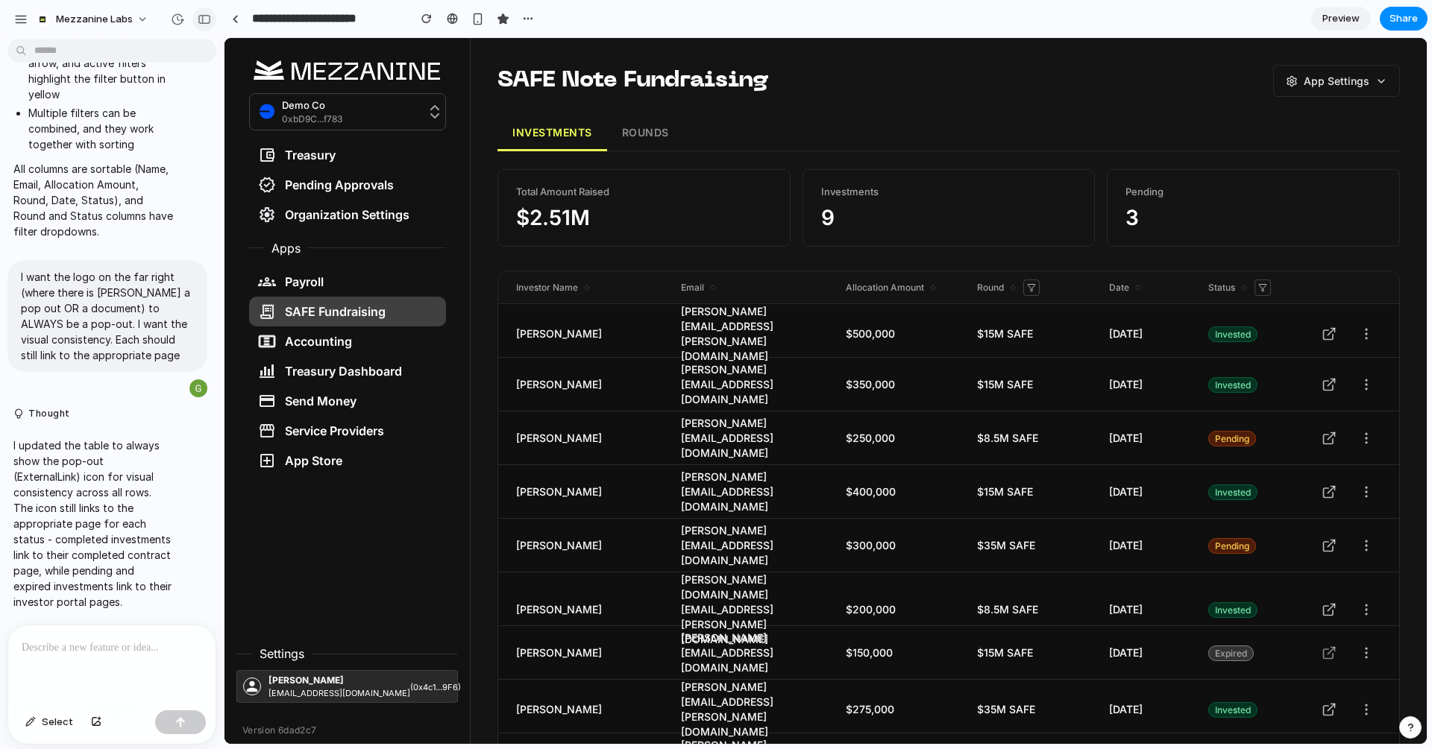
click at [197, 21] on button "button" at bounding box center [204, 19] width 24 height 24
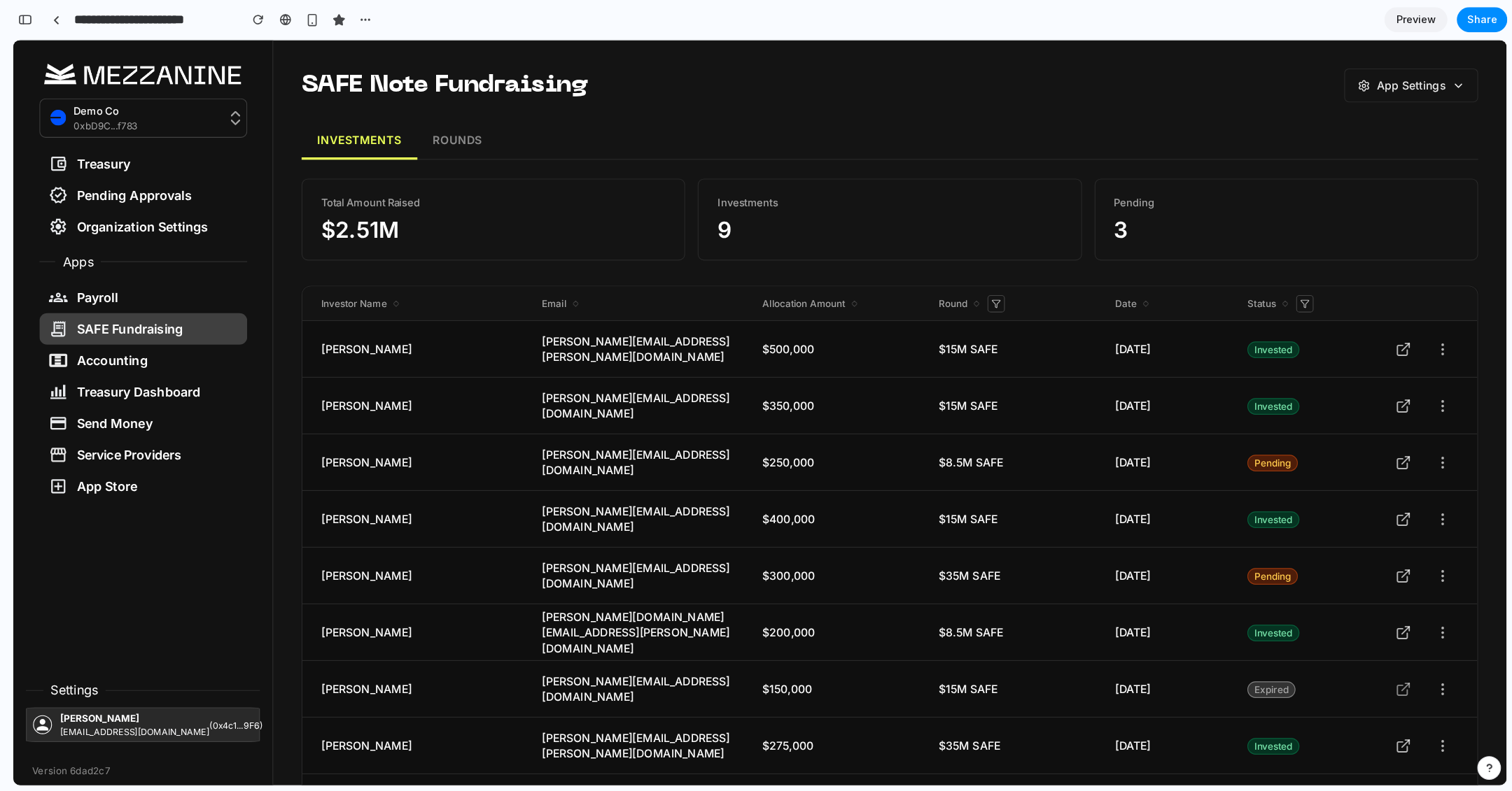
scroll to position [9133, 0]
